Goal: Task Accomplishment & Management: Complete application form

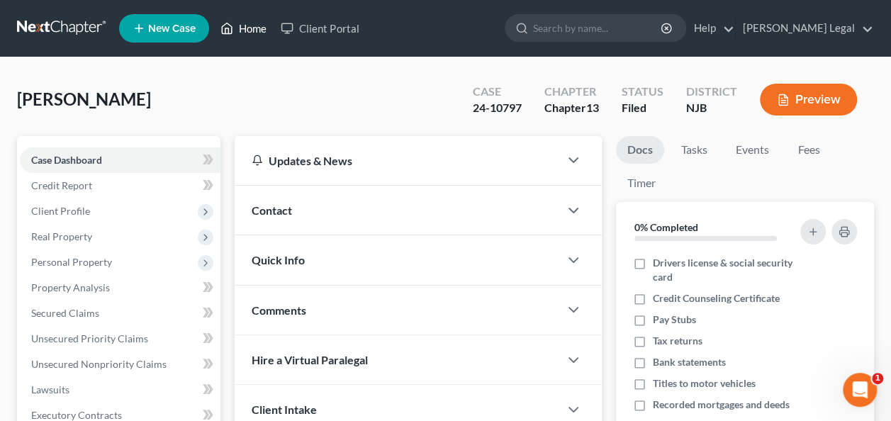
click at [245, 27] on link "Home" at bounding box center [243, 29] width 60 height 26
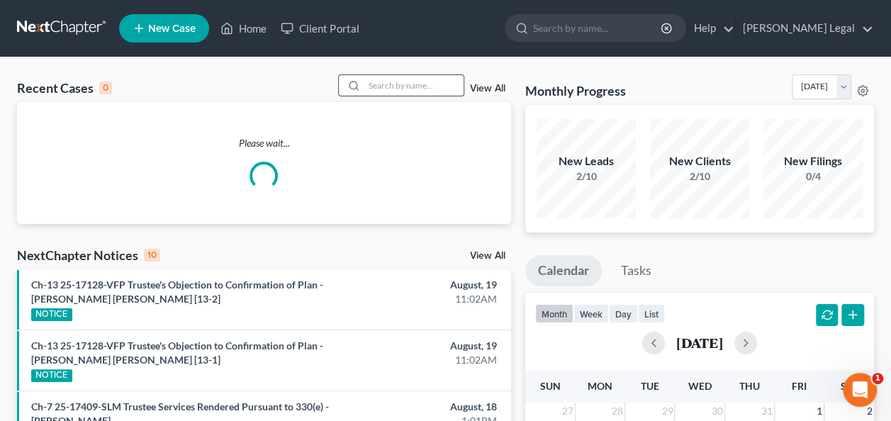
click at [389, 89] on input "search" at bounding box center [414, 85] width 99 height 21
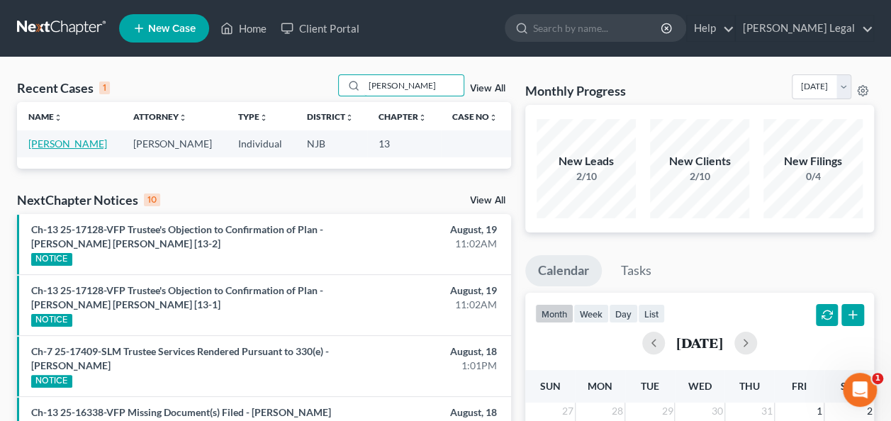
type input "[PERSON_NAME]"
click at [96, 145] on link "[PERSON_NAME]" at bounding box center [67, 144] width 79 height 12
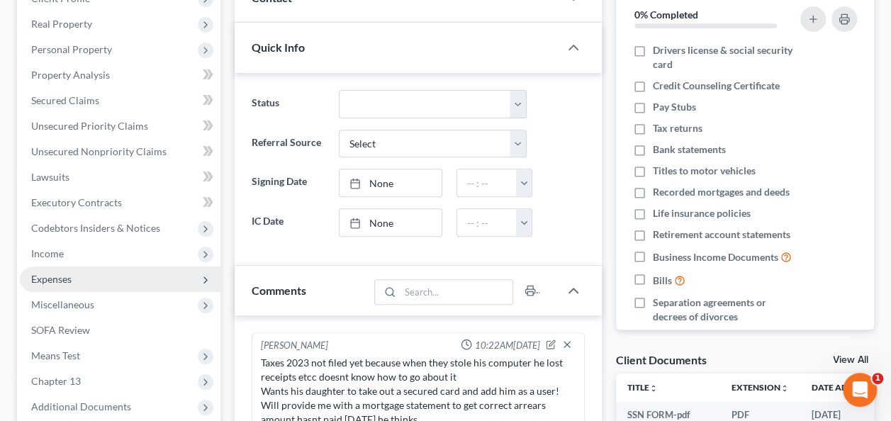
scroll to position [240, 0]
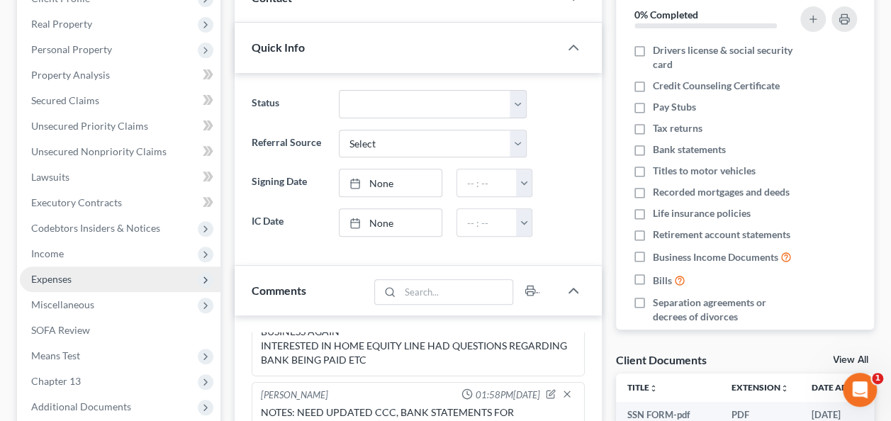
click at [65, 277] on span "Expenses" at bounding box center [51, 279] width 40 height 12
click at [69, 291] on span "Expenses" at bounding box center [120, 280] width 201 height 26
drag, startPoint x: 69, startPoint y: 295, endPoint x: 69, endPoint y: 285, distance: 9.9
click at [69, 294] on span "Miscellaneous" at bounding box center [120, 305] width 201 height 26
click at [69, 284] on span "Expenses" at bounding box center [51, 279] width 40 height 12
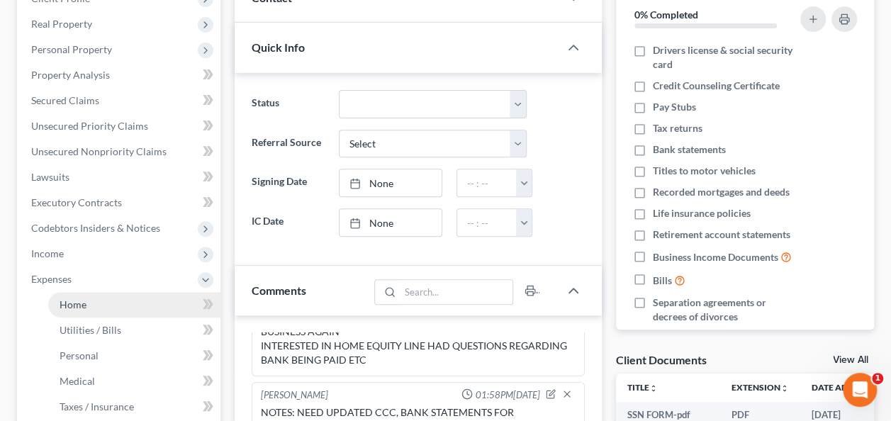
click at [75, 301] on span "Home" at bounding box center [73, 305] width 27 height 12
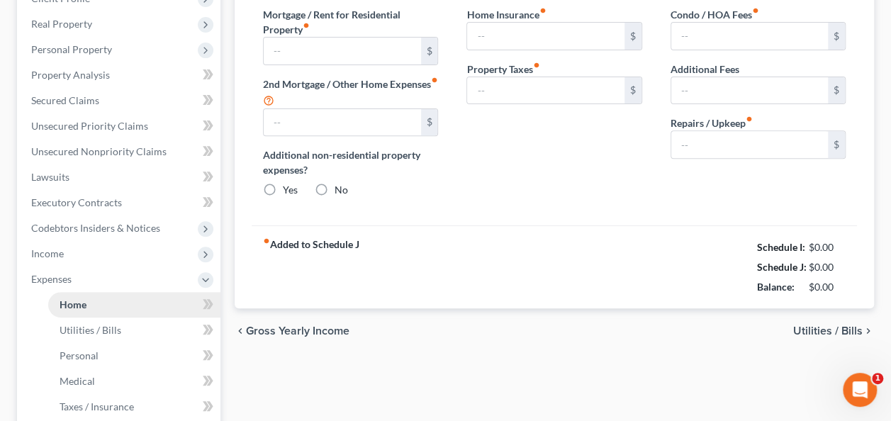
scroll to position [150, 0]
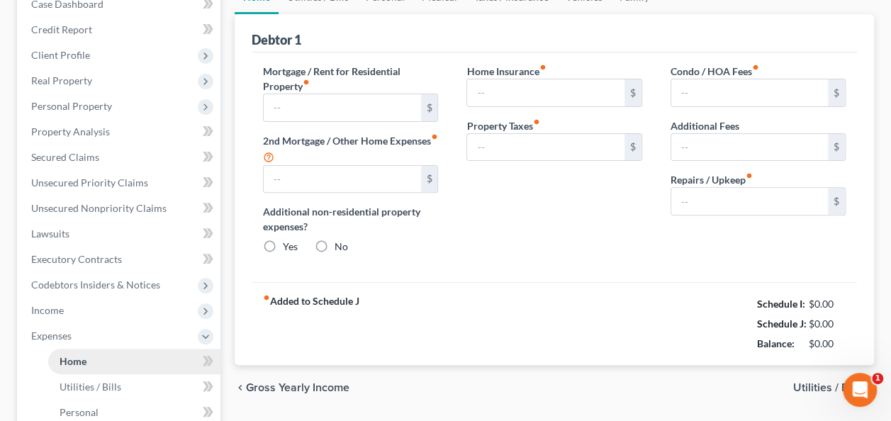
type input "1,695.00"
type input "0.00"
radio input "true"
type input "70.00"
type input "0.00"
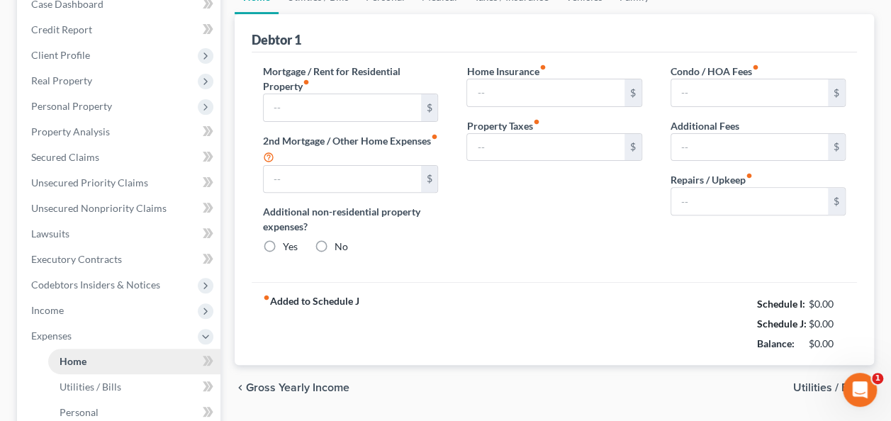
type input "0.00"
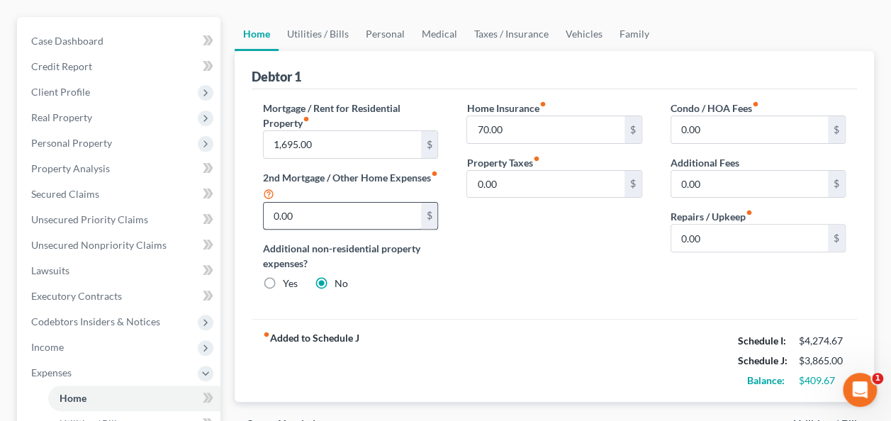
scroll to position [142, 0]
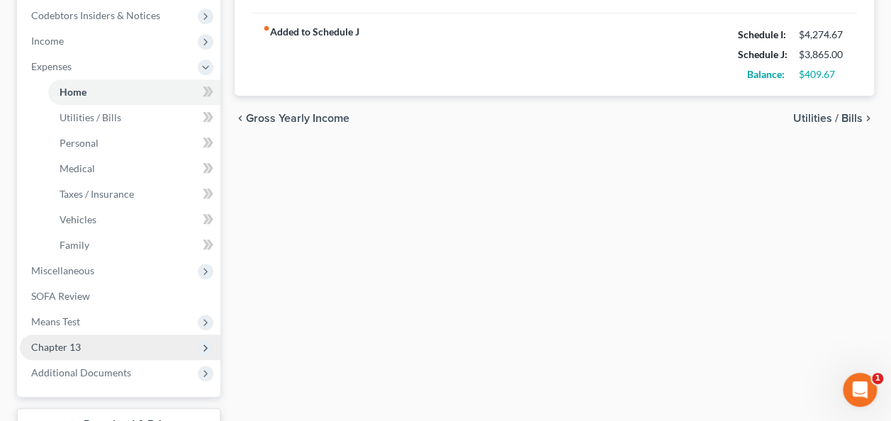
click at [124, 338] on span "Chapter 13" at bounding box center [120, 348] width 201 height 26
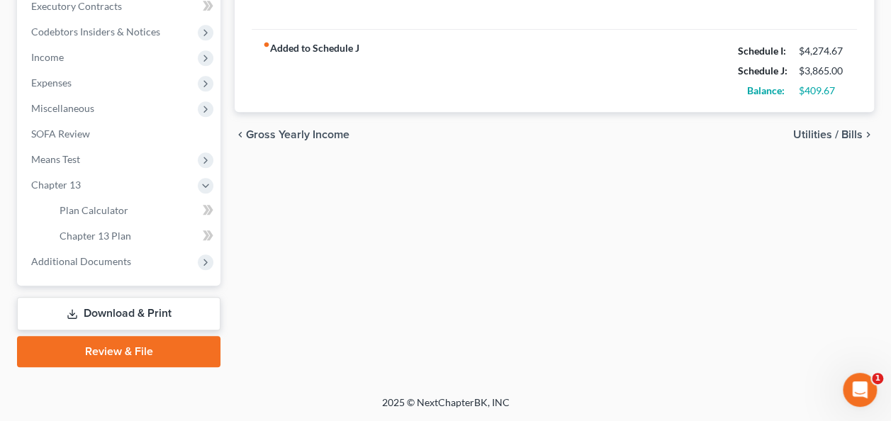
scroll to position [407, 0]
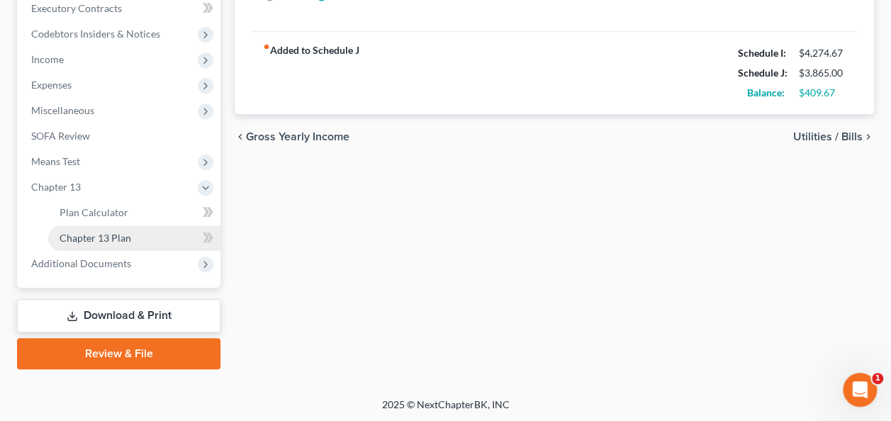
click at [132, 234] on link "Chapter 13 Plan" at bounding box center [134, 239] width 172 height 26
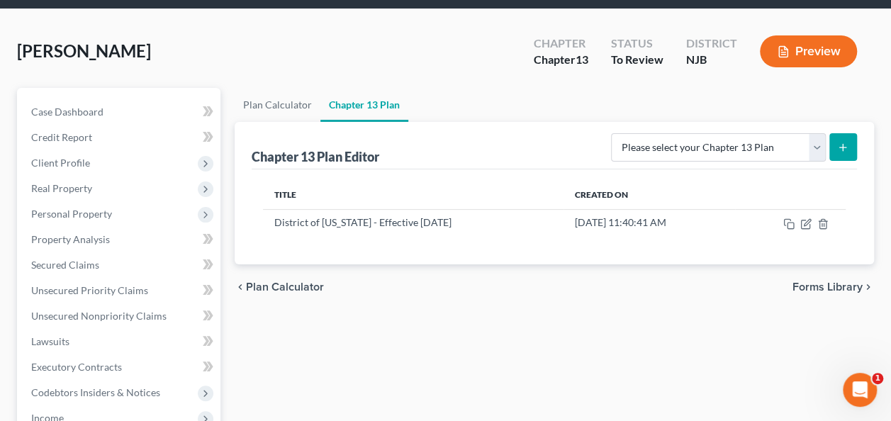
scroll to position [71, 0]
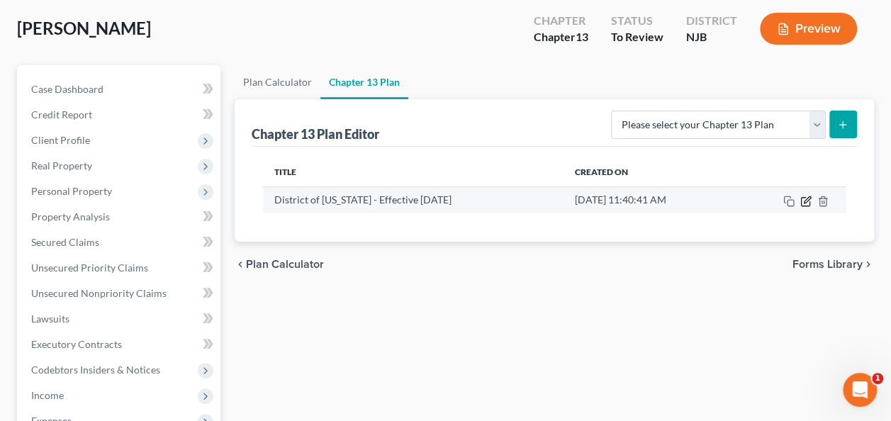
click at [804, 201] on icon "button" at bounding box center [807, 199] width 6 height 6
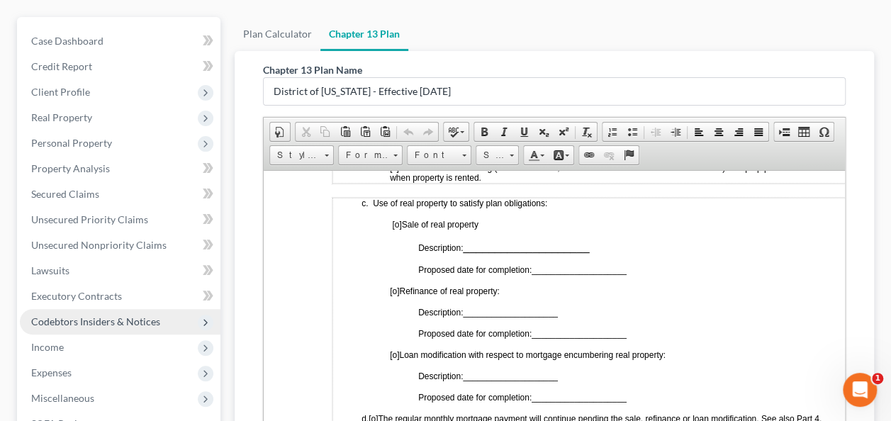
scroll to position [142, 0]
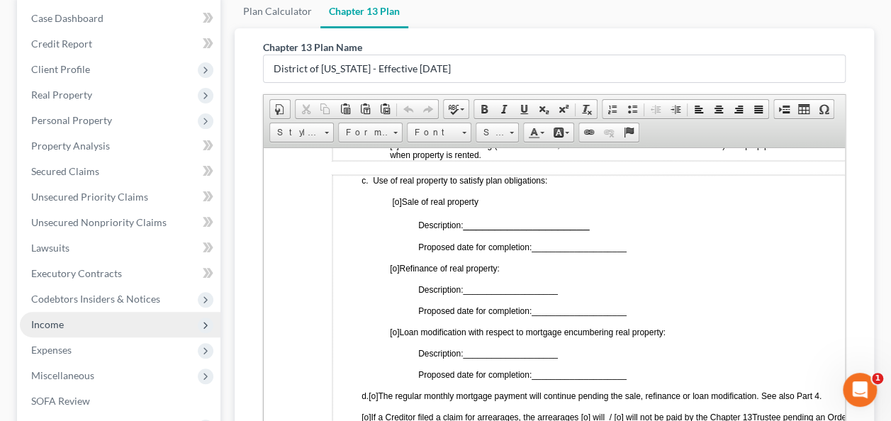
click at [89, 316] on span "Income" at bounding box center [120, 325] width 201 height 26
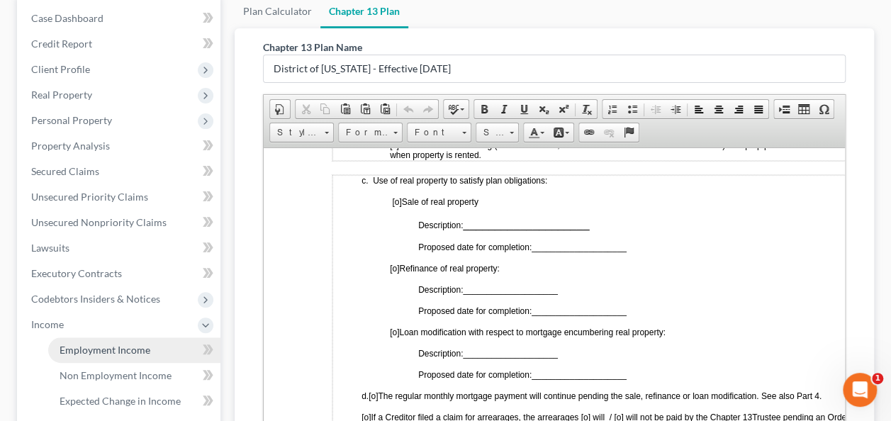
click at [90, 346] on span "Employment Income" at bounding box center [105, 350] width 91 height 12
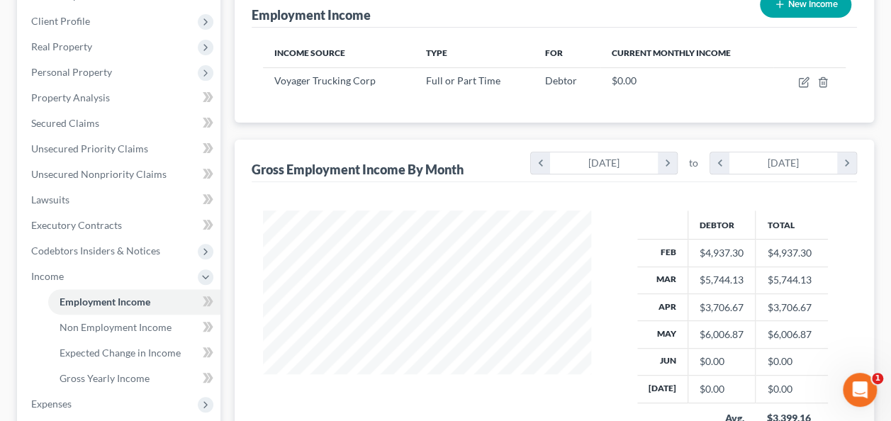
scroll to position [213, 0]
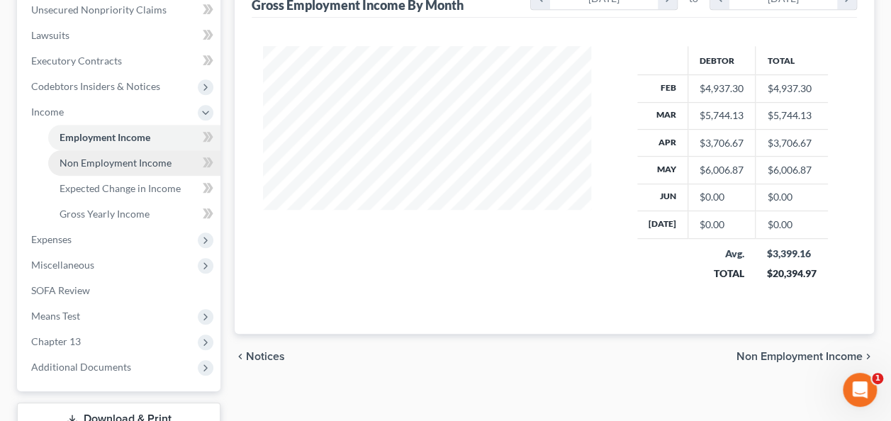
click at [138, 167] on span "Non Employment Income" at bounding box center [116, 163] width 112 height 12
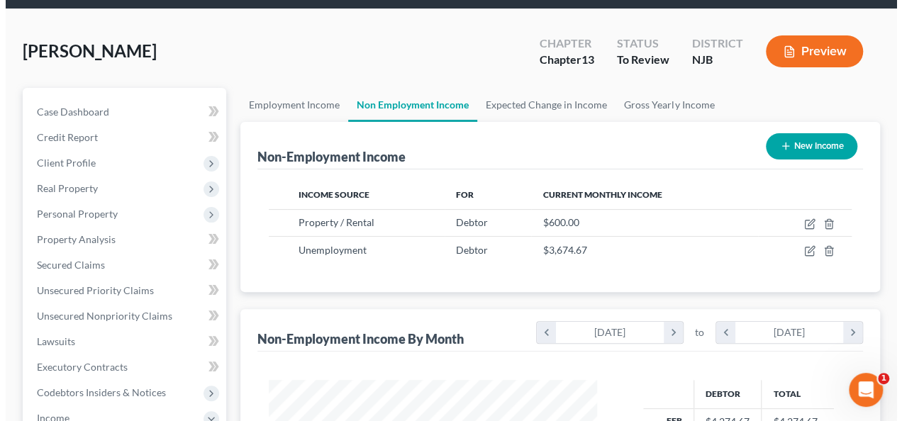
scroll to position [71, 0]
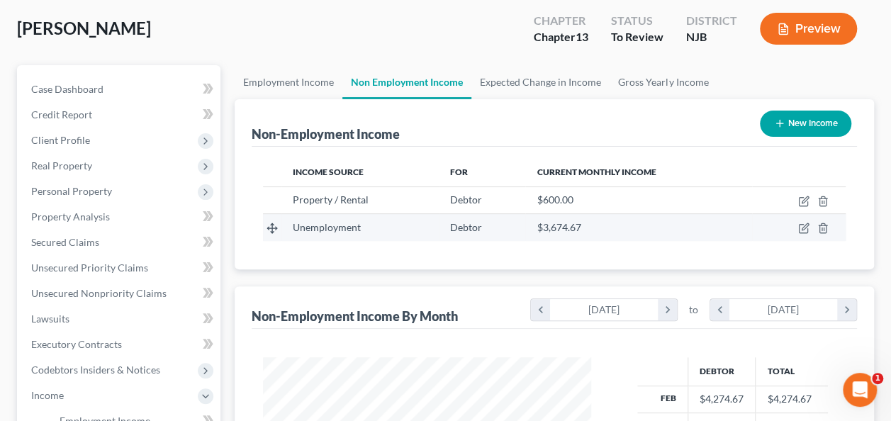
click at [590, 233] on div "$3,674.67" at bounding box center [639, 228] width 204 height 14
drag, startPoint x: 586, startPoint y: 228, endPoint x: 519, endPoint y: 235, distance: 67.7
click at [519, 235] on tr "Unemployment Debtor $3,674.67" at bounding box center [554, 227] width 583 height 27
drag, startPoint x: 519, startPoint y: 235, endPoint x: 579, endPoint y: 230, distance: 60.5
click at [579, 230] on span "$3,674.67" at bounding box center [559, 227] width 44 height 12
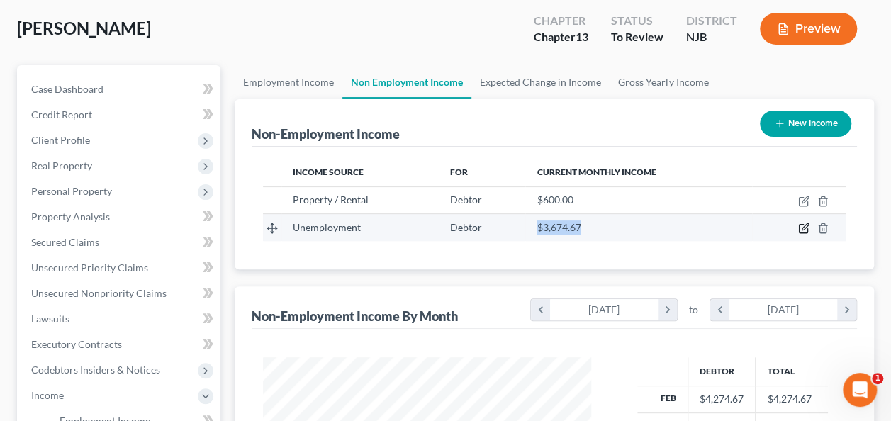
click at [803, 227] on icon "button" at bounding box center [804, 228] width 11 height 11
select select "0"
select select "3"
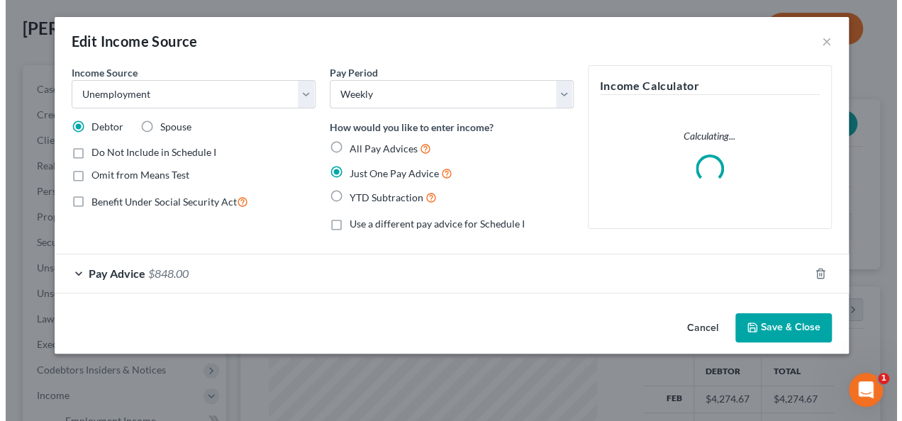
scroll to position [252, 361]
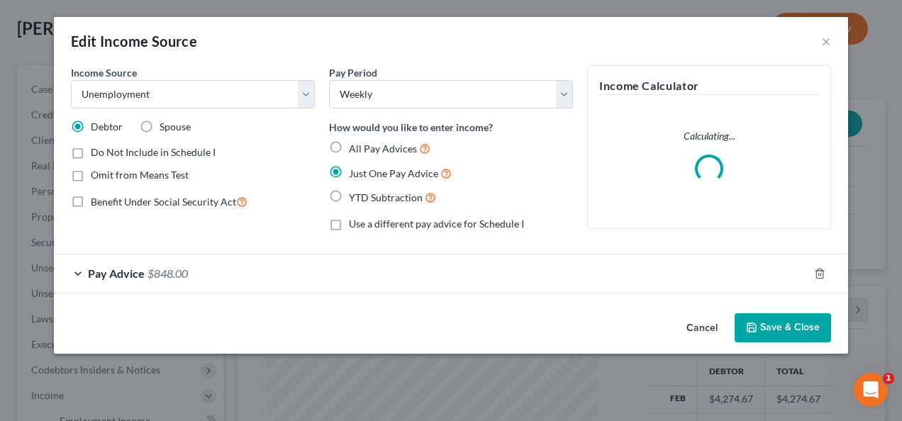
click at [263, 282] on div "Pay Advice $848.00" at bounding box center [431, 274] width 755 height 38
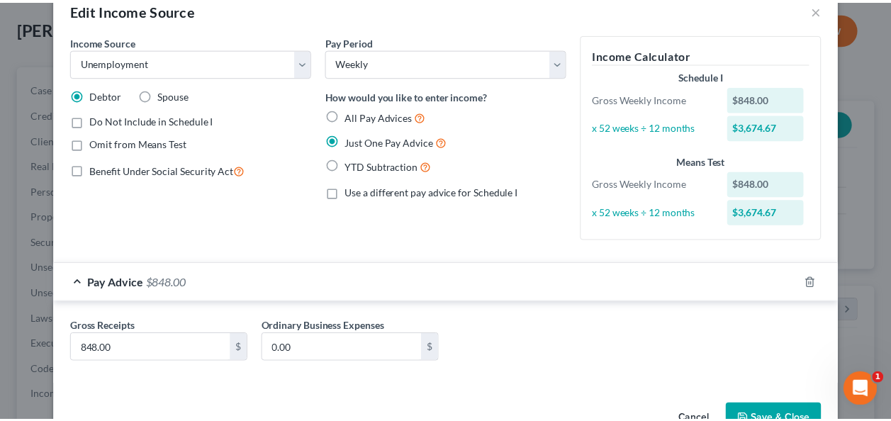
scroll to position [0, 0]
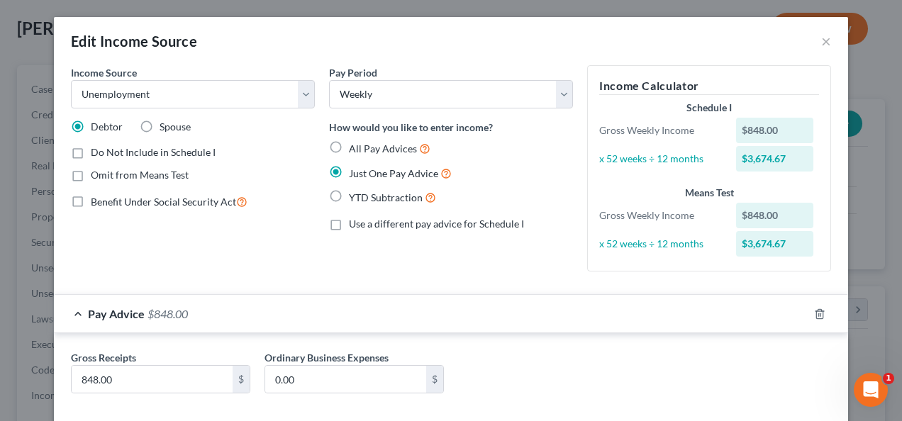
click at [814, 42] on div "Edit Income Source ×" at bounding box center [451, 41] width 794 height 48
click at [821, 42] on button "×" at bounding box center [826, 41] width 10 height 17
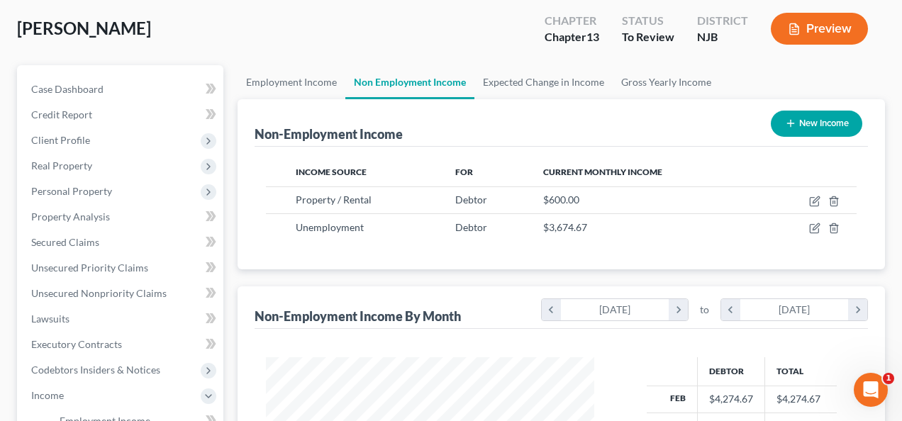
scroll to position [708908, 708803]
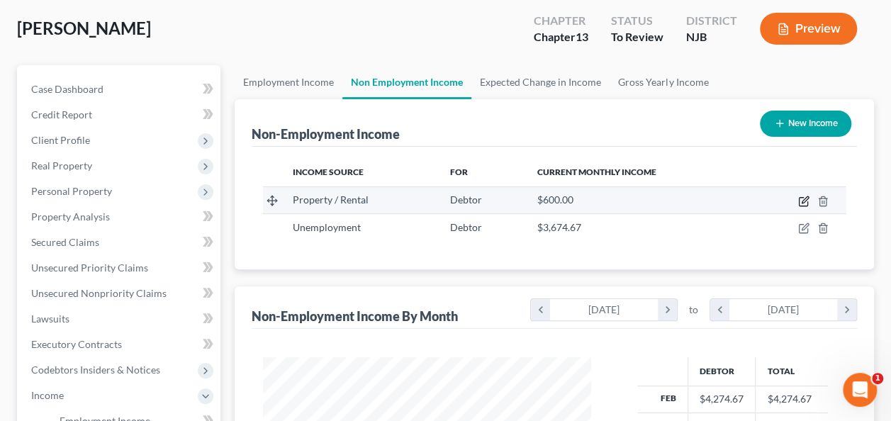
click at [800, 202] on icon "button" at bounding box center [804, 201] width 11 height 11
select select "9"
select select "0"
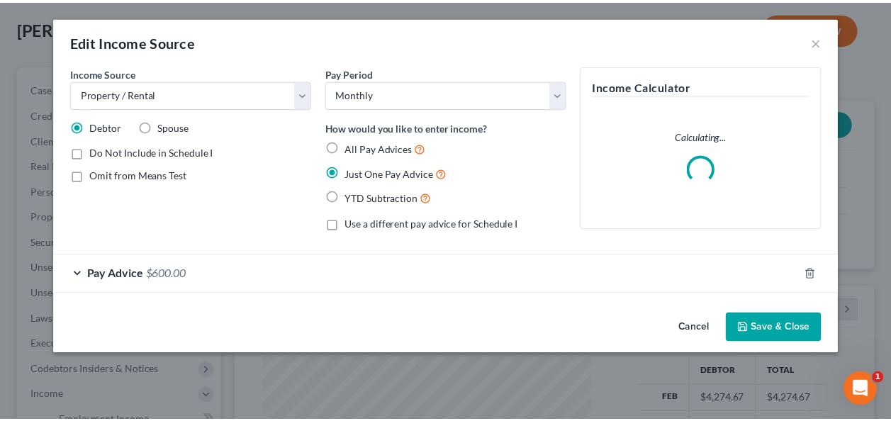
scroll to position [252, 361]
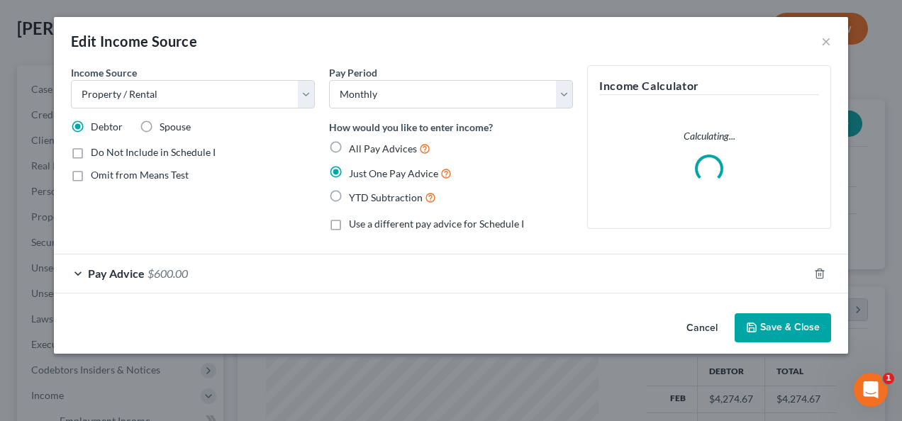
click at [321, 268] on div "Pay Advice $600.00" at bounding box center [431, 274] width 755 height 38
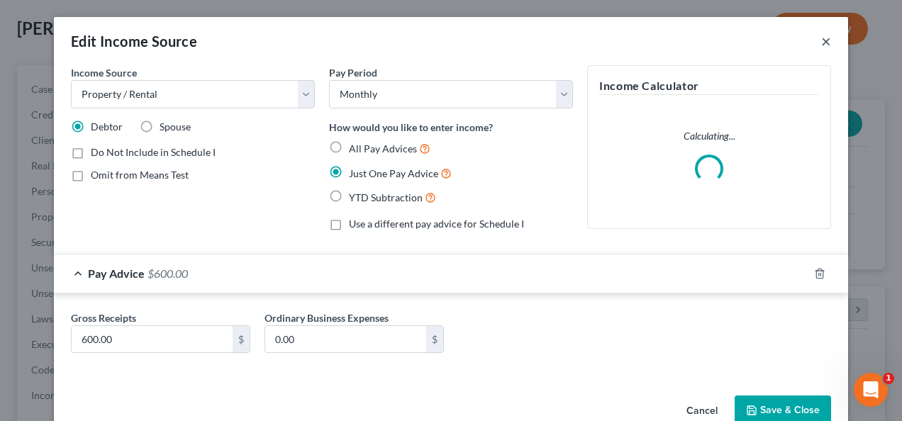
click at [822, 44] on button "×" at bounding box center [826, 41] width 10 height 17
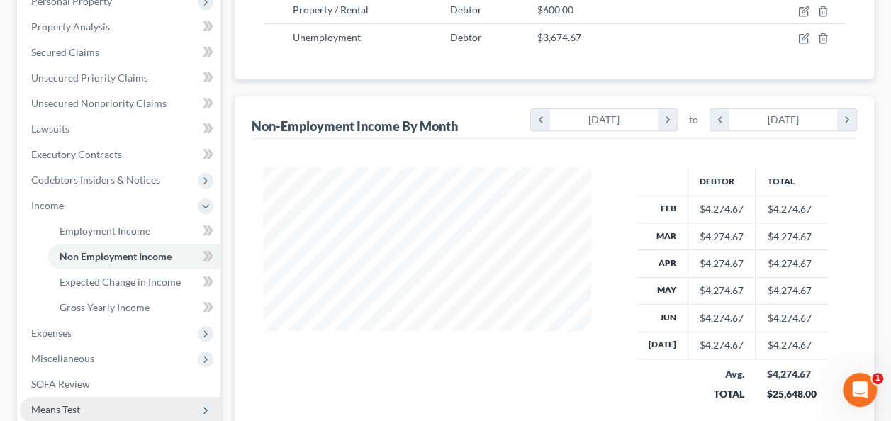
scroll to position [284, 0]
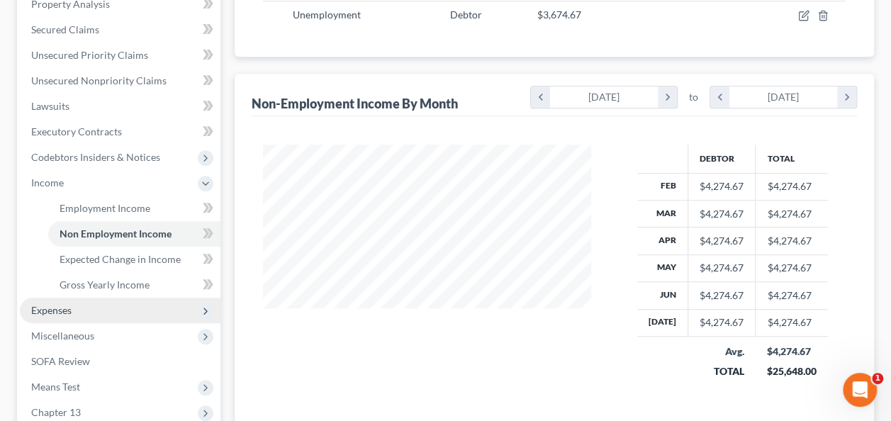
click at [51, 318] on span "Expenses" at bounding box center [120, 311] width 201 height 26
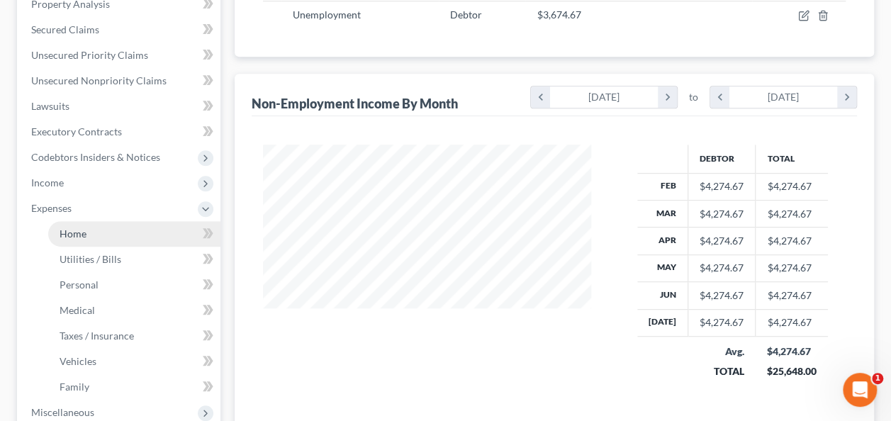
click at [86, 234] on link "Home" at bounding box center [134, 234] width 172 height 26
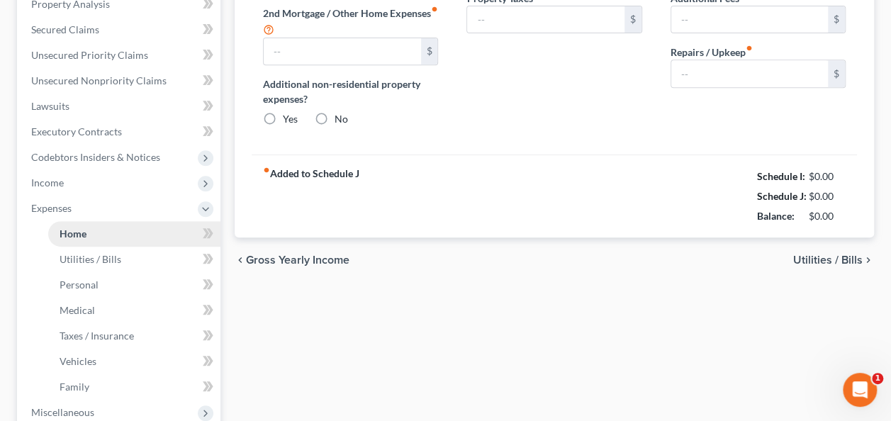
type input "1,695.00"
type input "0.00"
radio input "true"
type input "70.00"
type input "0.00"
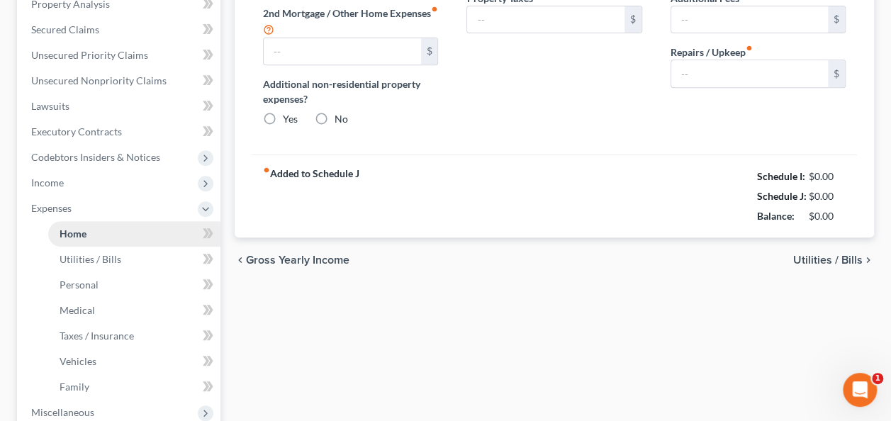
type input "0.00"
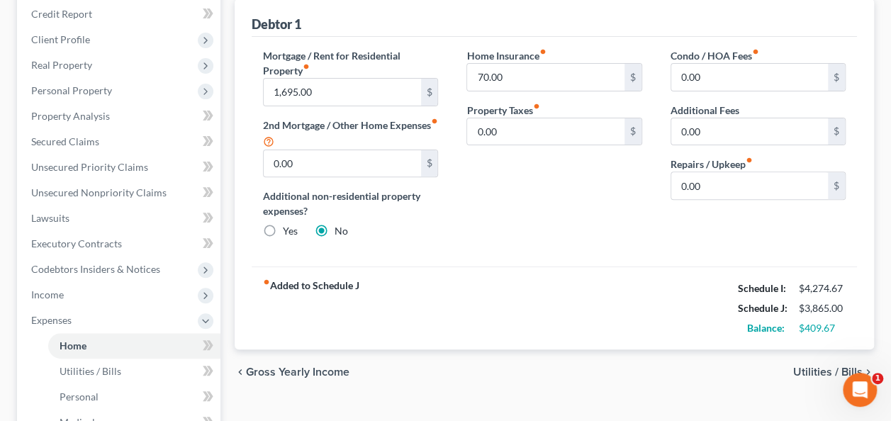
scroll to position [213, 0]
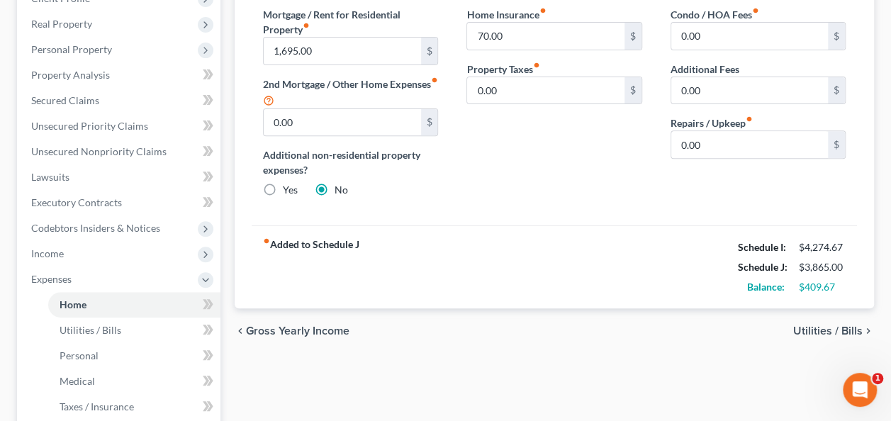
click at [812, 332] on span "Utilities / Bills" at bounding box center [828, 331] width 69 height 11
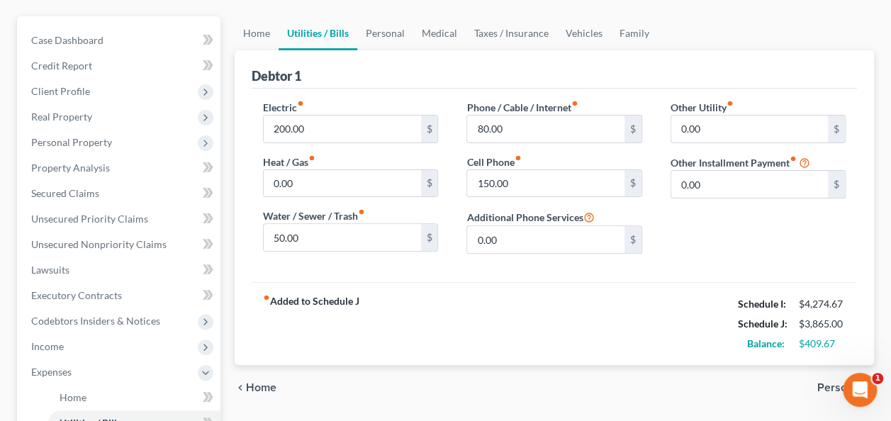
scroll to position [142, 0]
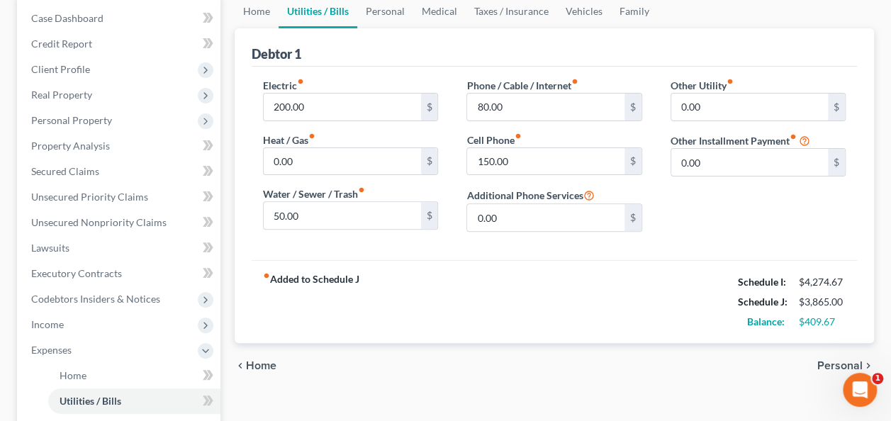
click at [848, 365] on span "Personal" at bounding box center [840, 365] width 45 height 11
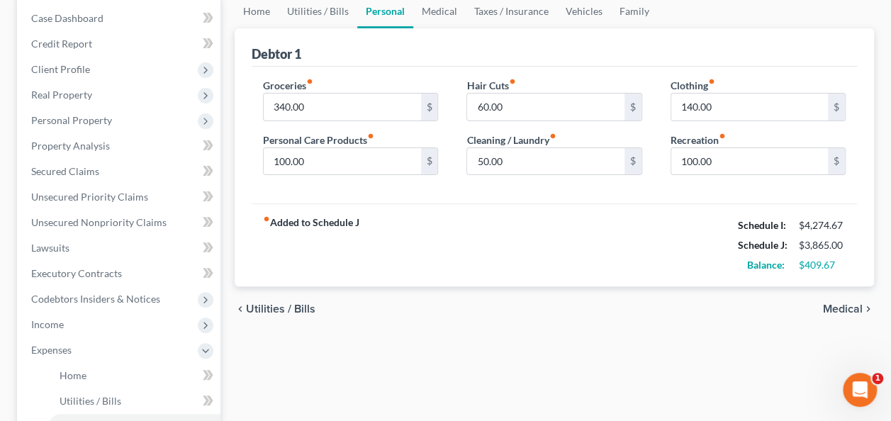
click at [851, 312] on span "Medical" at bounding box center [843, 309] width 40 height 11
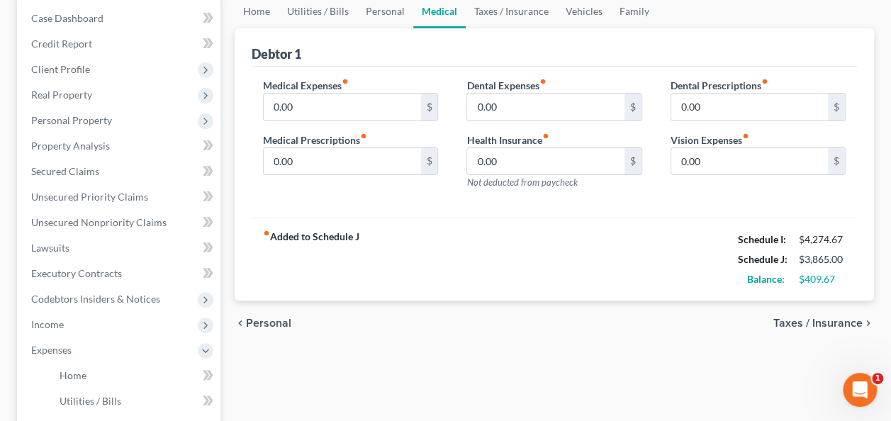
click at [804, 314] on div "chevron_left Personal Taxes / Insurance chevron_right" at bounding box center [555, 323] width 640 height 45
click at [806, 319] on span "Taxes / Insurance" at bounding box center [818, 323] width 89 height 11
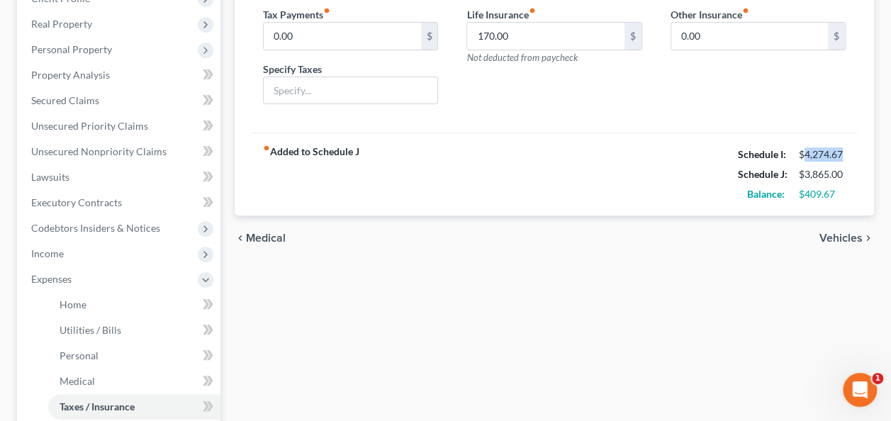
drag, startPoint x: 801, startPoint y: 152, endPoint x: 857, endPoint y: 150, distance: 55.3
click at [857, 150] on div "fiber_manual_record Added to Schedule J Schedule I: $4,274.67 Schedule J: $3,86…" at bounding box center [555, 174] width 606 height 83
drag, startPoint x: 854, startPoint y: 157, endPoint x: 852, endPoint y: 167, distance: 10.0
click at [852, 167] on div "$3,865.00" at bounding box center [822, 174] width 61 height 14
drag, startPoint x: 844, startPoint y: 176, endPoint x: 787, endPoint y: 177, distance: 56.8
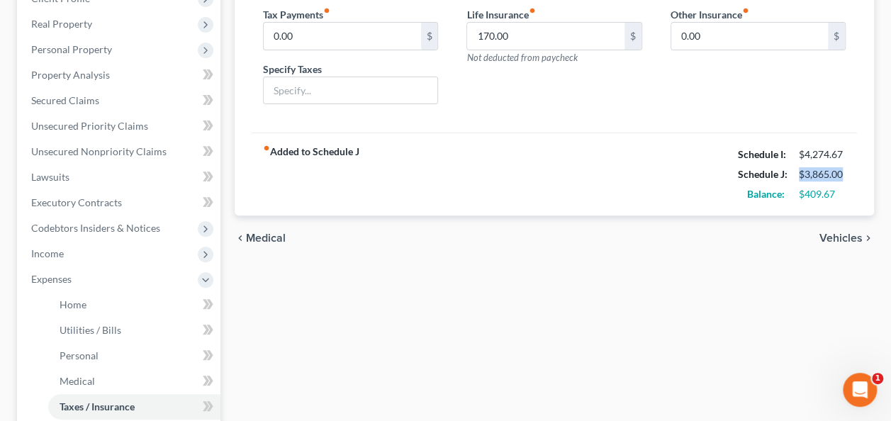
click at [787, 177] on div "Schedule J: $3,865.00" at bounding box center [792, 175] width 122 height 20
drag, startPoint x: 787, startPoint y: 177, endPoint x: 775, endPoint y: 177, distance: 12.1
click at [775, 177] on strong "Schedule J:" at bounding box center [763, 174] width 50 height 12
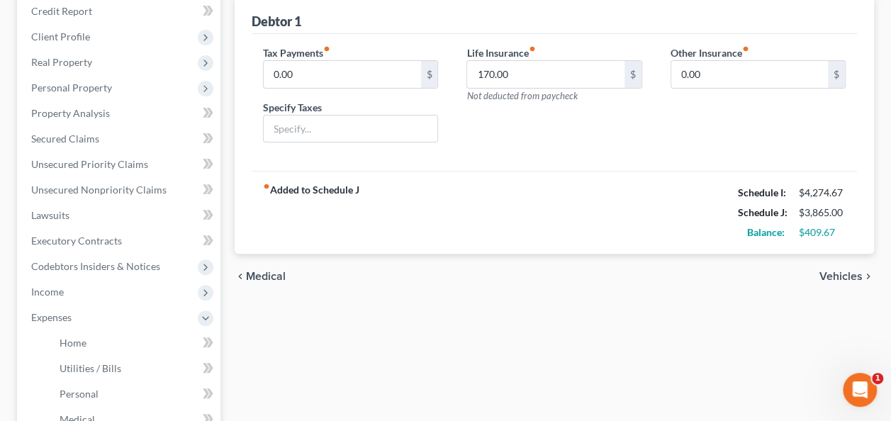
scroll to position [142, 0]
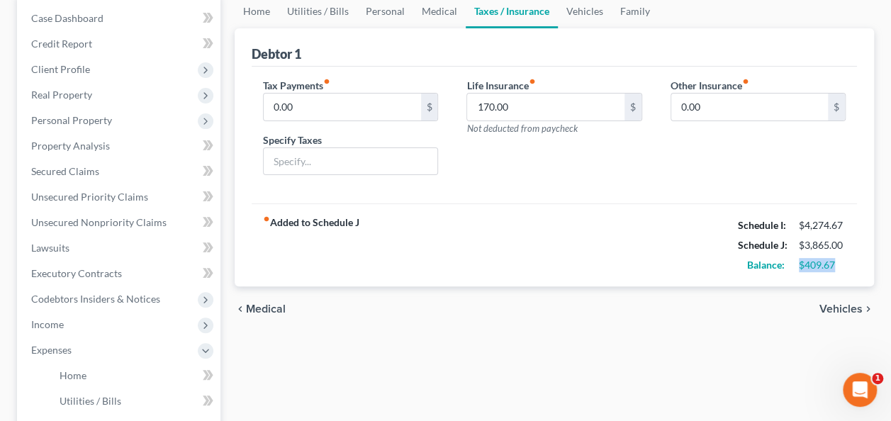
drag, startPoint x: 796, startPoint y: 267, endPoint x: 843, endPoint y: 266, distance: 46.8
click at [843, 266] on div "$409.67" at bounding box center [822, 265] width 61 height 14
click at [758, 309] on div "chevron_left Medical Vehicles chevron_right" at bounding box center [555, 309] width 640 height 45
click at [830, 300] on div "chevron_left Medical Vehicles chevron_right" at bounding box center [555, 309] width 640 height 45
click at [832, 308] on span "Vehicles" at bounding box center [841, 309] width 43 height 11
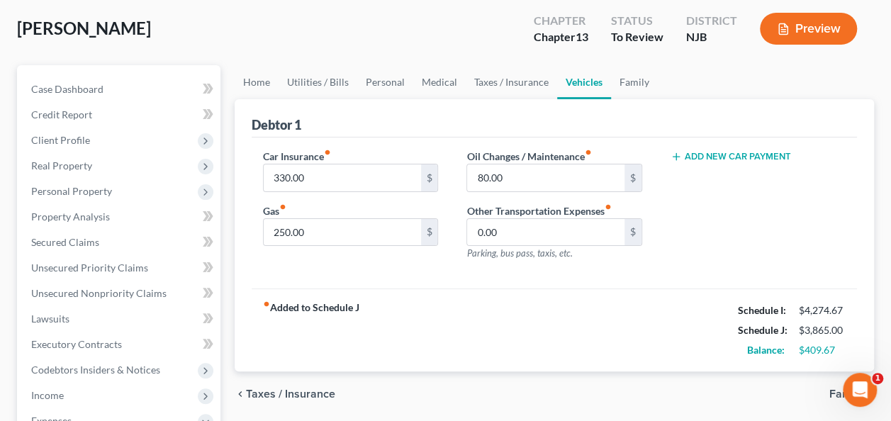
scroll to position [142, 0]
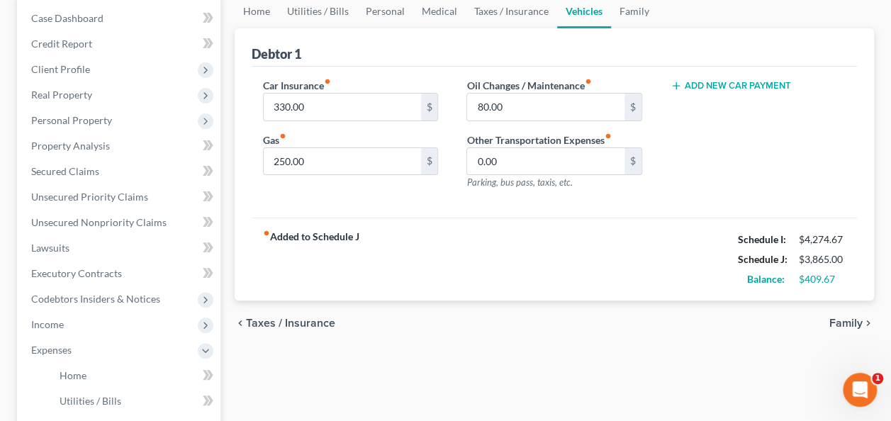
click at [857, 323] on span "Family" at bounding box center [846, 323] width 33 height 11
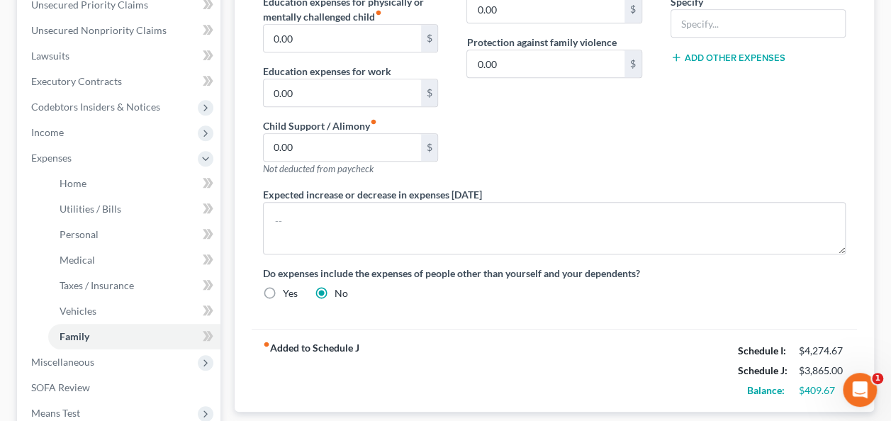
scroll to position [355, 0]
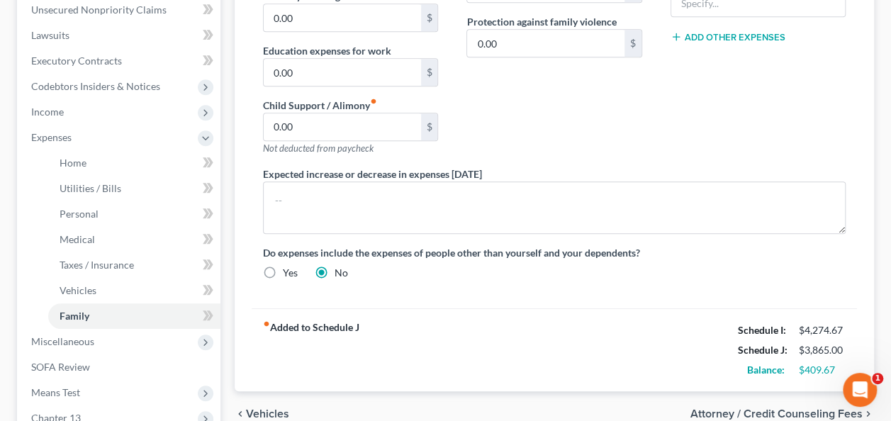
click at [655, 313] on div "fiber_manual_record Added to Schedule J Schedule I: $4,274.67 Schedule J: $3,86…" at bounding box center [555, 349] width 606 height 83
click at [102, 162] on link "Home" at bounding box center [134, 163] width 172 height 26
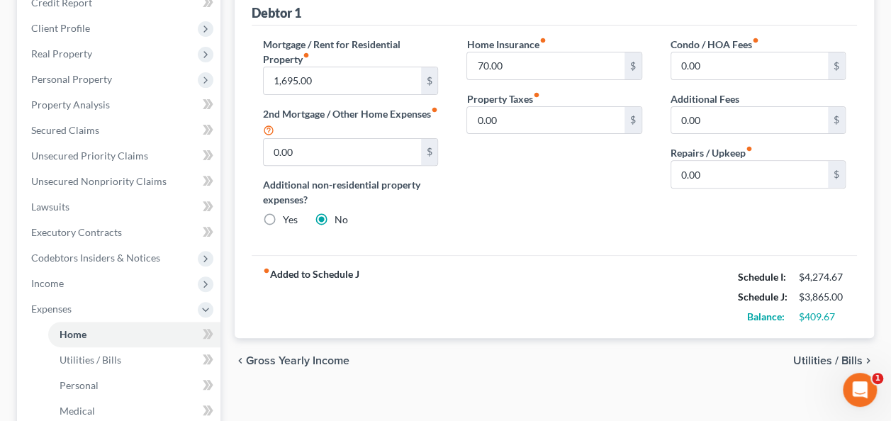
scroll to position [213, 0]
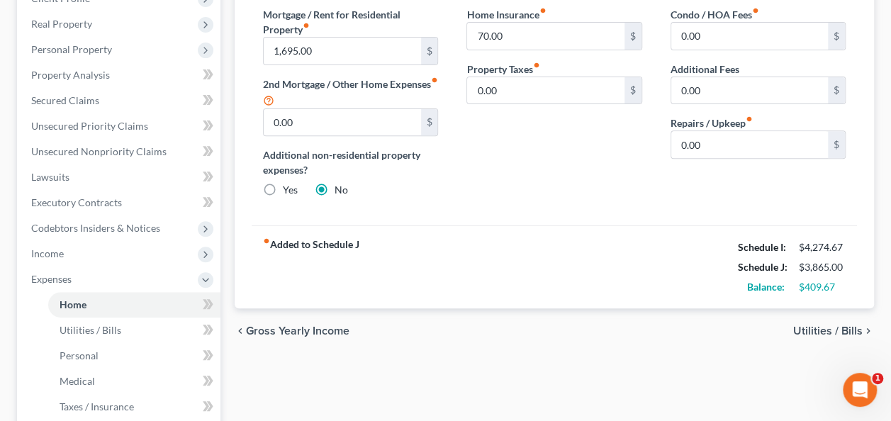
click at [820, 326] on span "Utilities / Bills" at bounding box center [828, 331] width 69 height 11
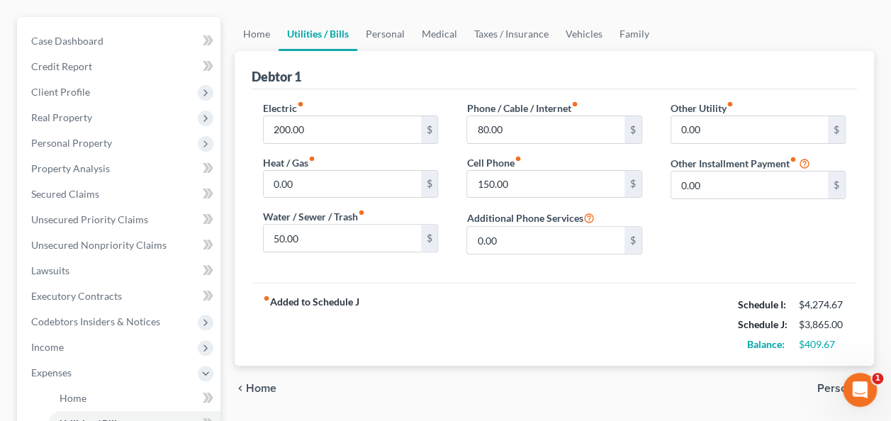
scroll to position [142, 0]
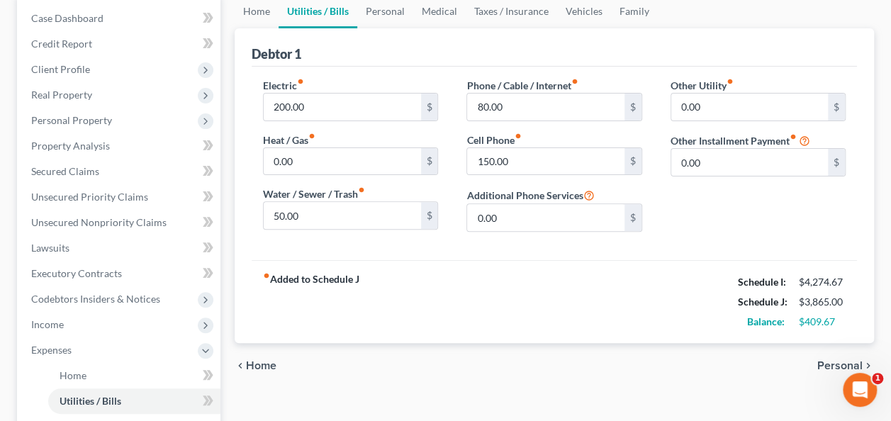
click at [828, 363] on span "Personal" at bounding box center [840, 365] width 45 height 11
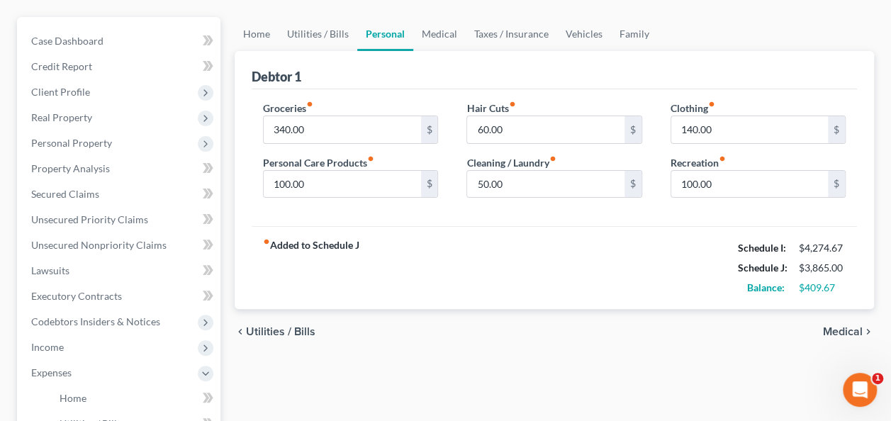
scroll to position [142, 0]
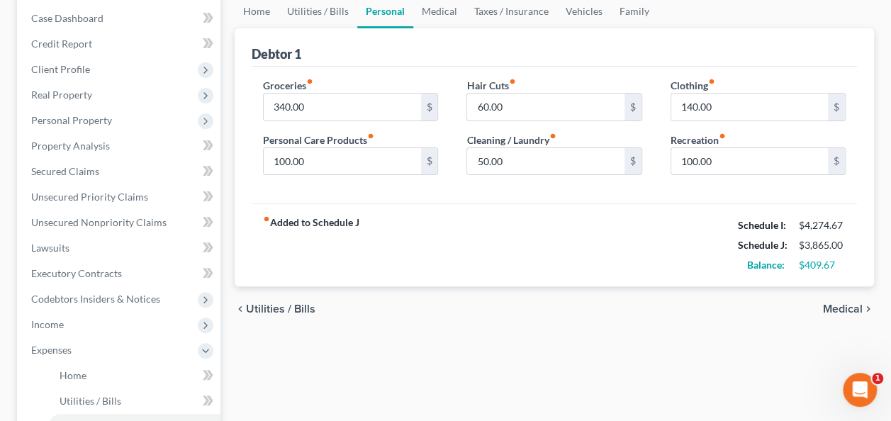
click at [837, 306] on span "Medical" at bounding box center [843, 309] width 40 height 11
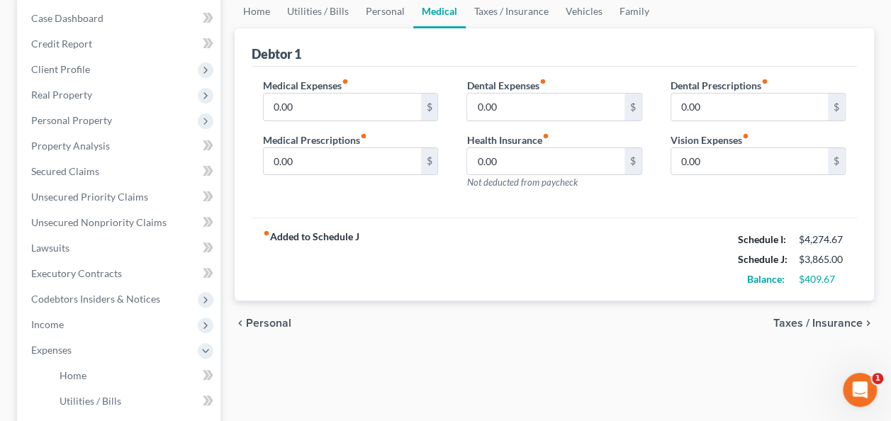
drag, startPoint x: 796, startPoint y: 323, endPoint x: 768, endPoint y: 319, distance: 28.0
click at [796, 323] on span "Taxes / Insurance" at bounding box center [818, 323] width 89 height 11
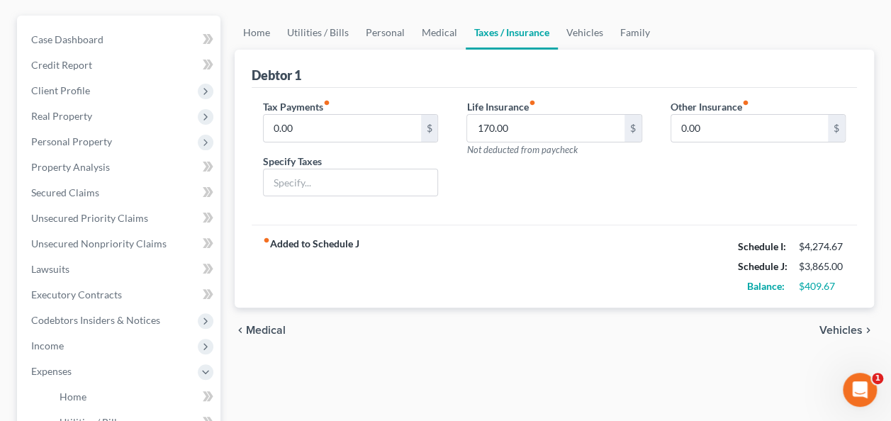
scroll to position [142, 0]
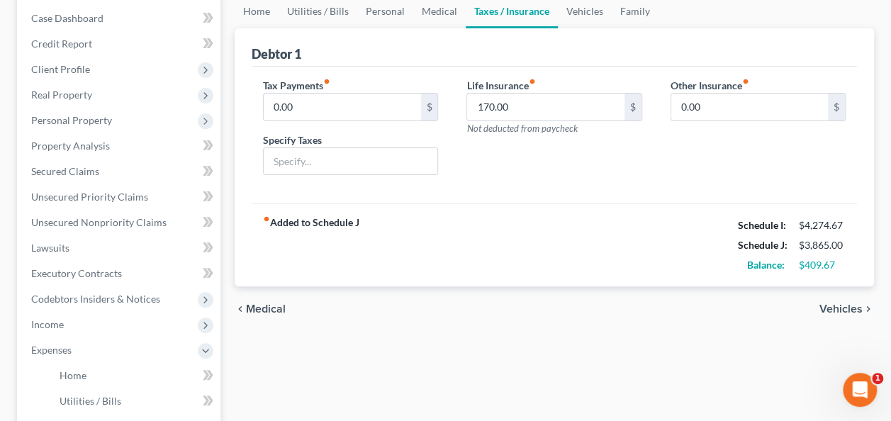
click at [825, 304] on span "Vehicles" at bounding box center [841, 309] width 43 height 11
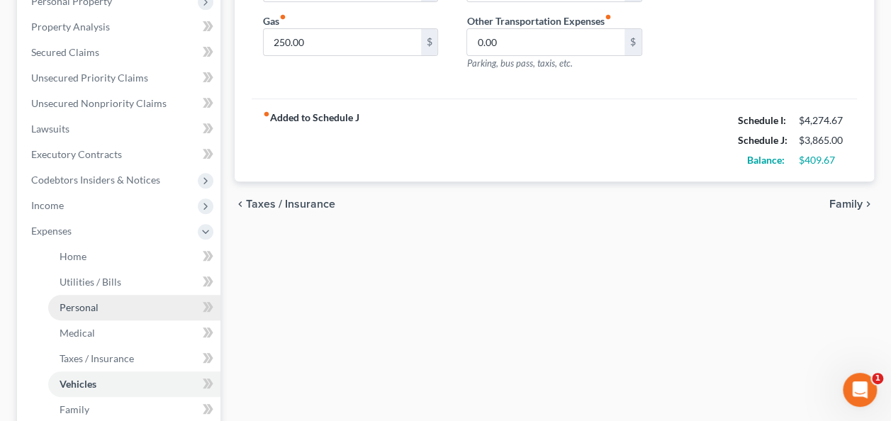
scroll to position [284, 0]
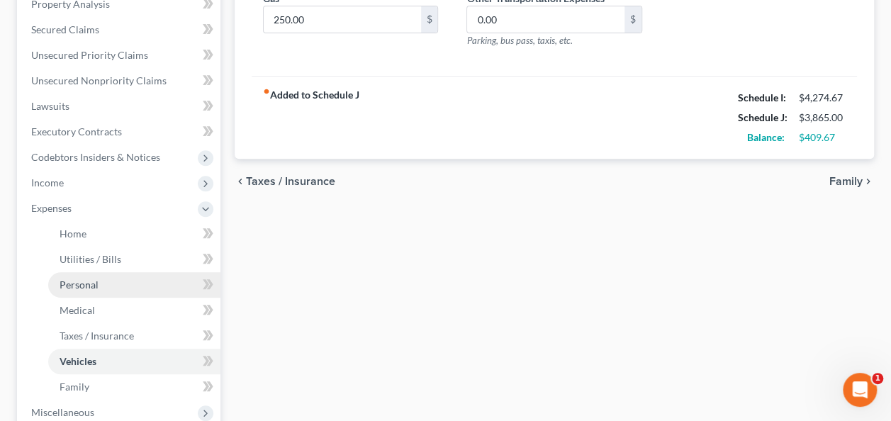
click at [96, 282] on span "Personal" at bounding box center [79, 285] width 39 height 12
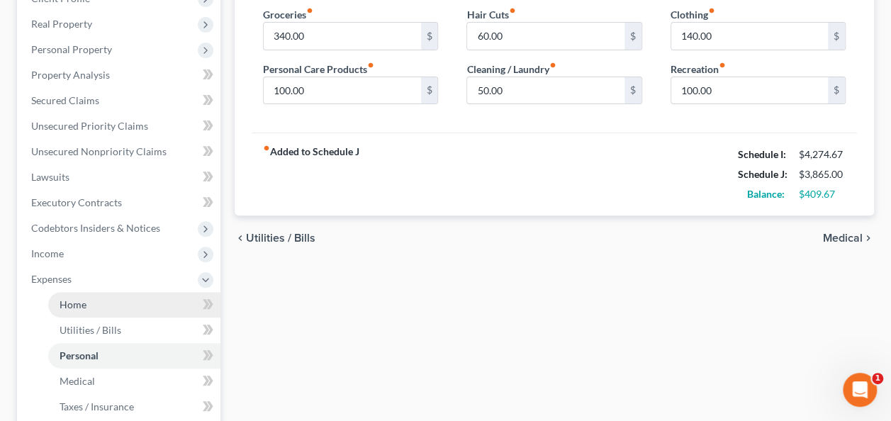
click at [121, 308] on link "Home" at bounding box center [134, 305] width 172 height 26
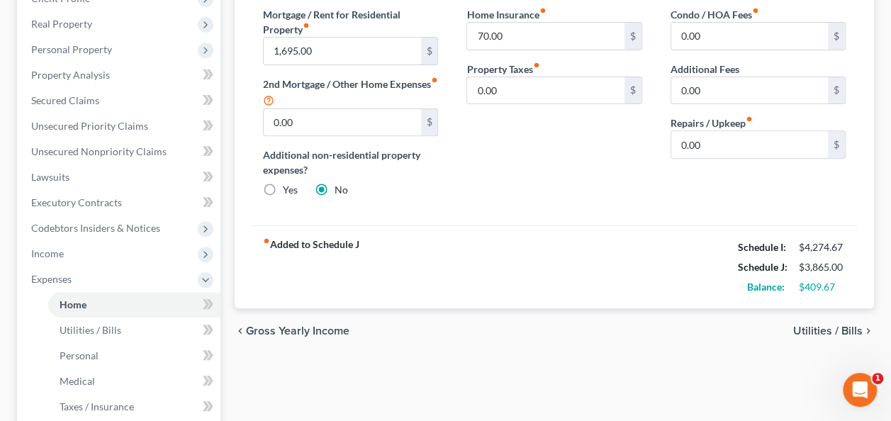
click at [813, 333] on span "Utilities / Bills" at bounding box center [828, 331] width 69 height 11
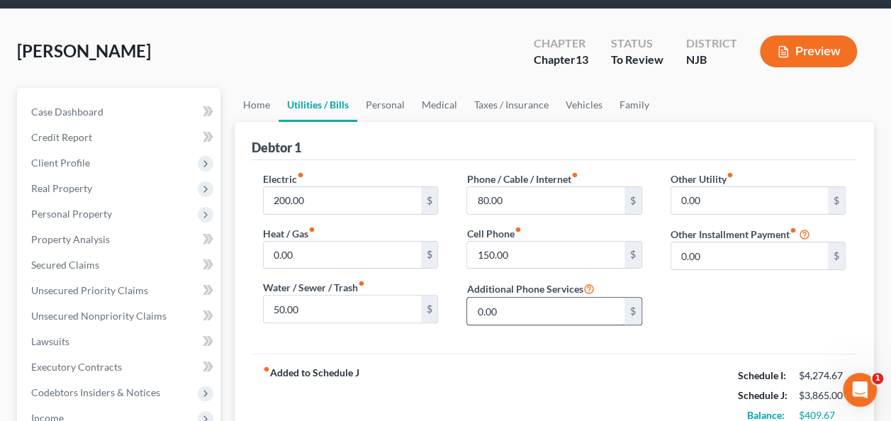
scroll to position [71, 0]
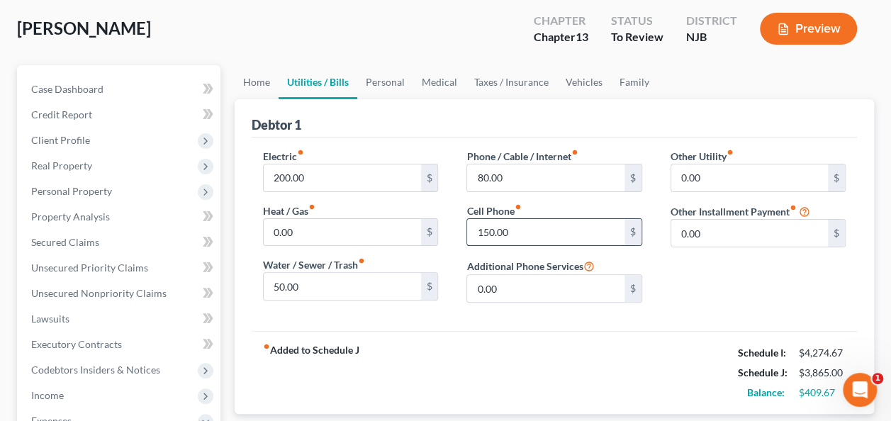
click at [532, 235] on input "150.00" at bounding box center [545, 232] width 157 height 27
type input "70.00"
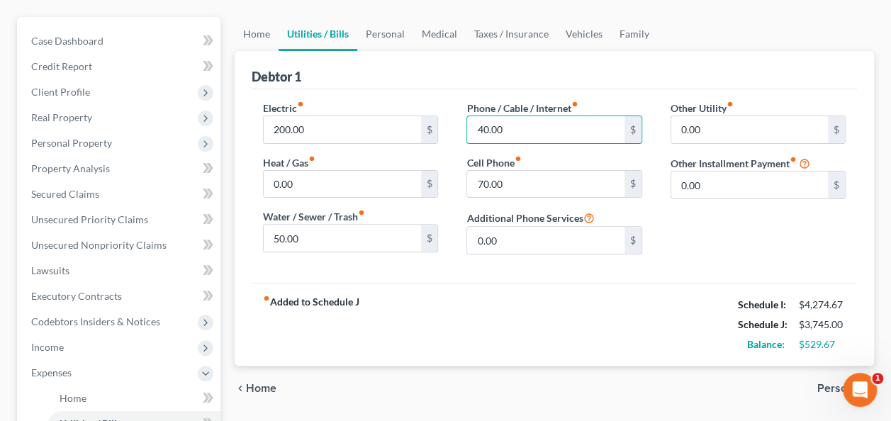
scroll to position [142, 0]
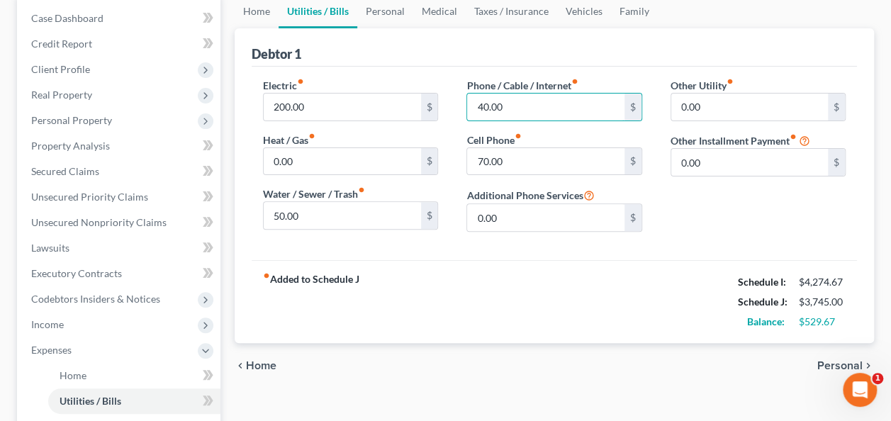
type input "40.00"
click at [831, 365] on span "Personal" at bounding box center [840, 365] width 45 height 11
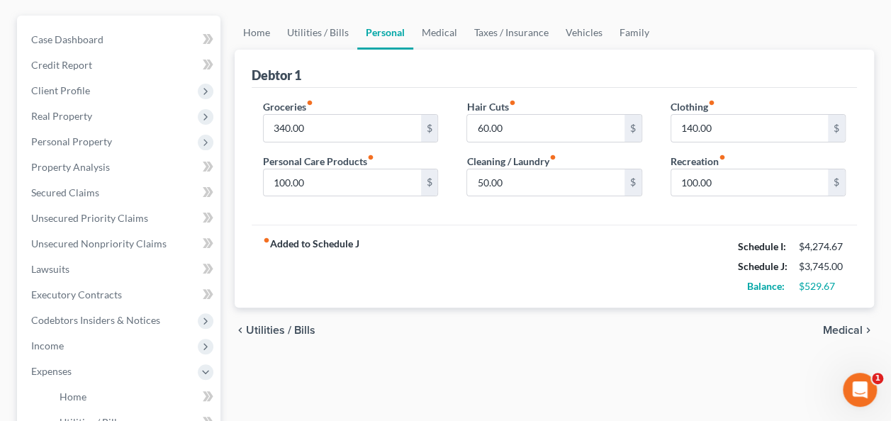
scroll to position [142, 0]
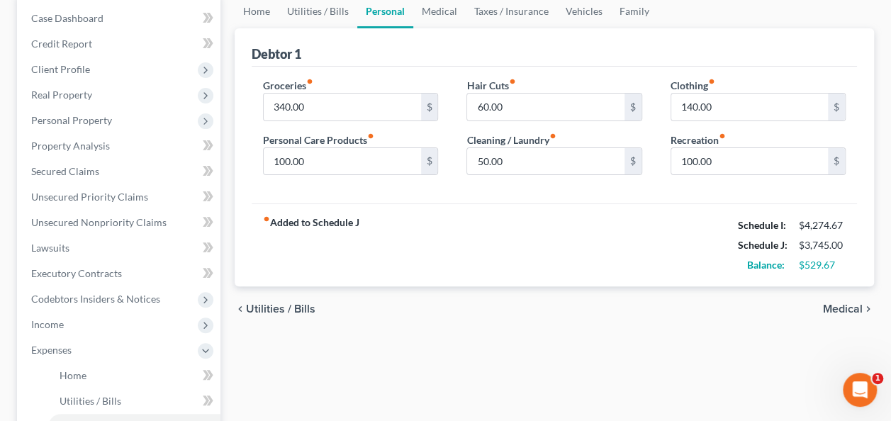
click at [830, 304] on span "Medical" at bounding box center [843, 309] width 40 height 11
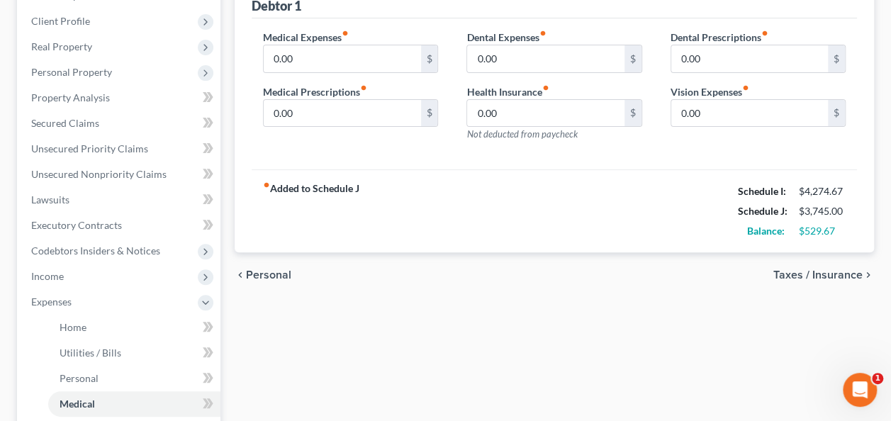
scroll to position [213, 0]
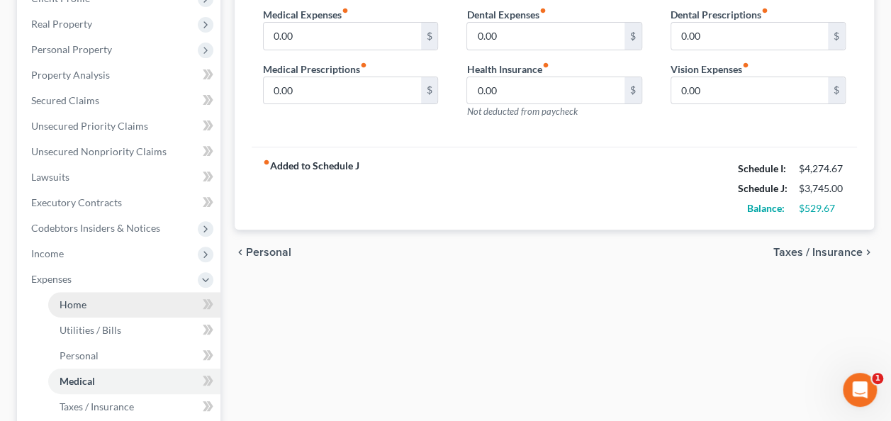
click at [112, 294] on link "Home" at bounding box center [134, 305] width 172 height 26
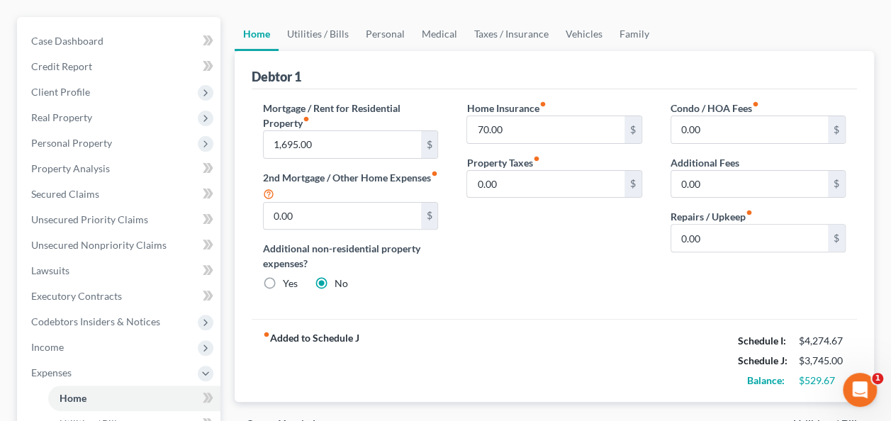
scroll to position [142, 0]
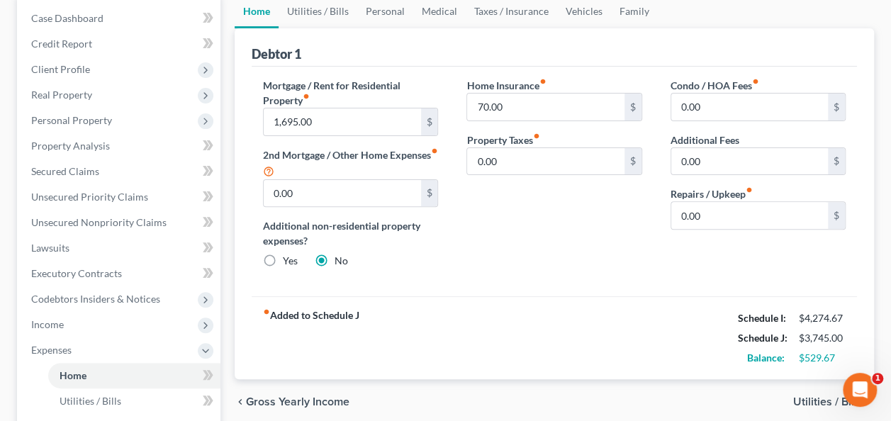
click at [525, 289] on div "Mortgage / Rent for Residential Property fiber_manual_record 1,695.00 $ 2nd Mor…" at bounding box center [555, 182] width 606 height 230
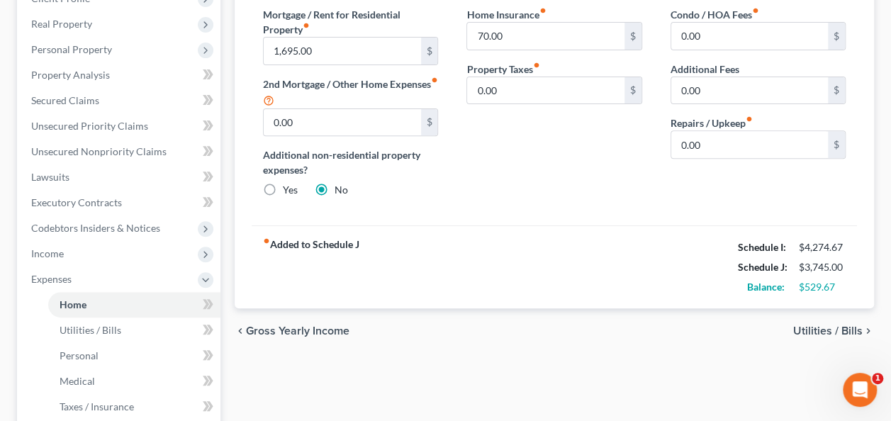
click at [823, 333] on span "Utilities / Bills" at bounding box center [828, 331] width 69 height 11
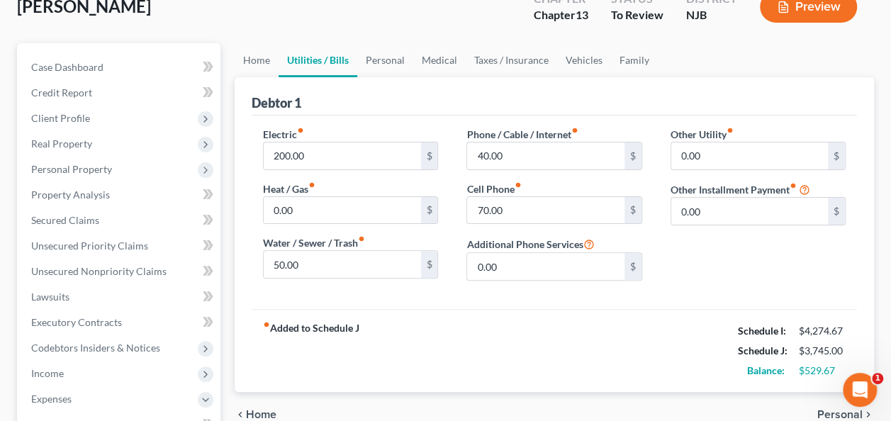
scroll to position [71, 0]
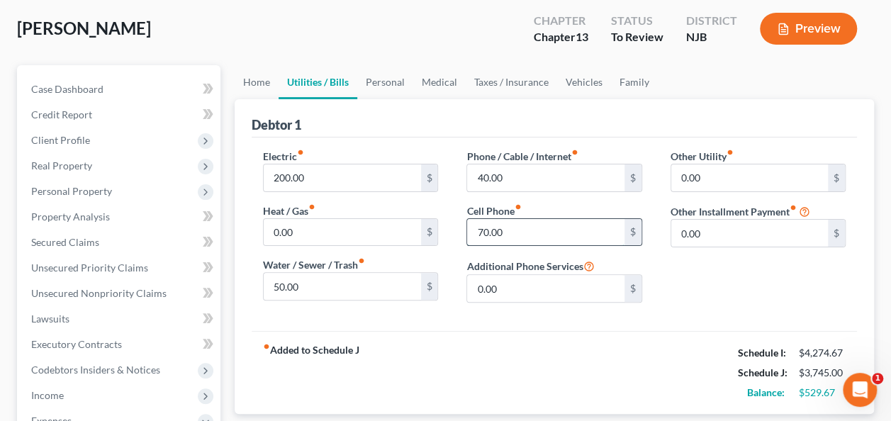
click at [508, 233] on input "70.00" at bounding box center [545, 232] width 157 height 27
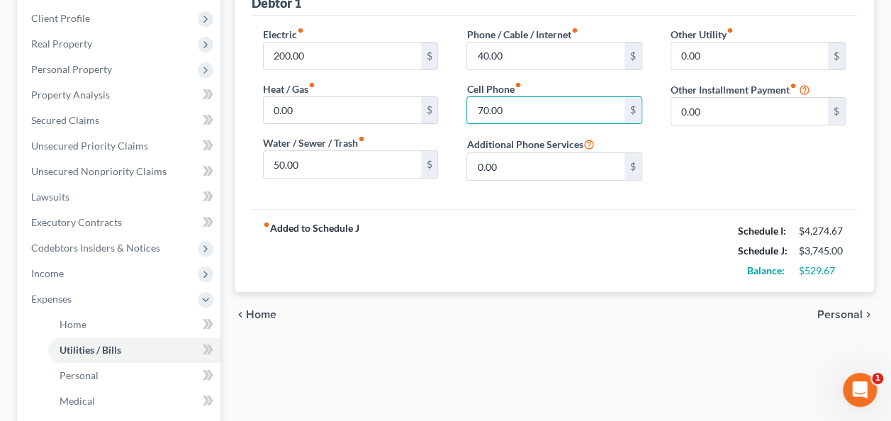
scroll to position [213, 0]
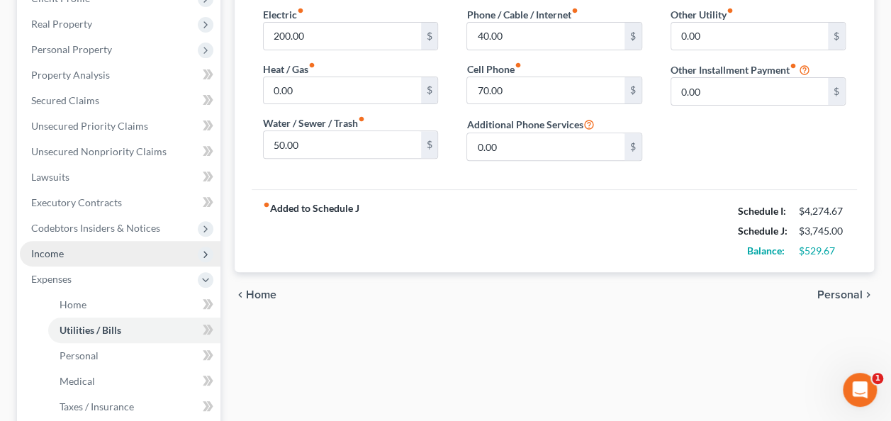
click at [86, 249] on span "Income" at bounding box center [120, 254] width 201 height 26
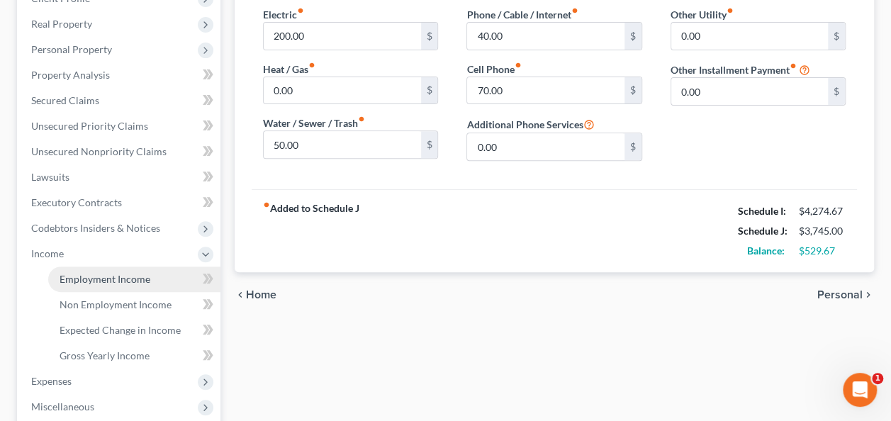
click at [77, 273] on span "Employment Income" at bounding box center [105, 279] width 91 height 12
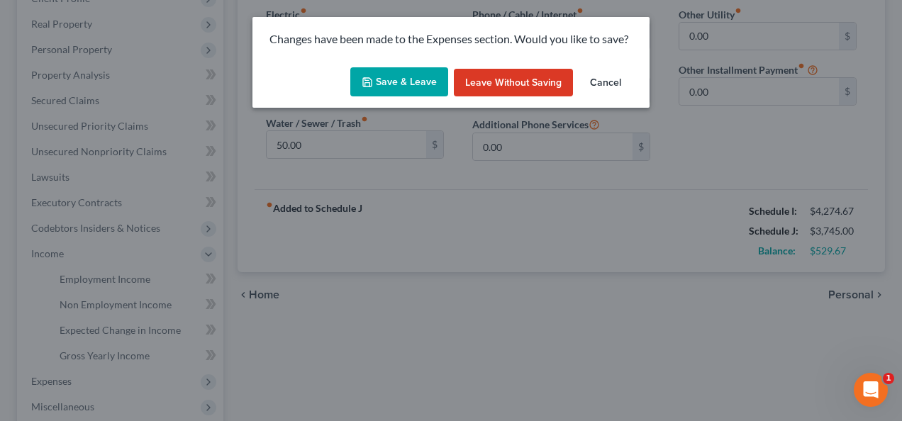
click at [372, 86] on icon "button" at bounding box center [367, 82] width 9 height 9
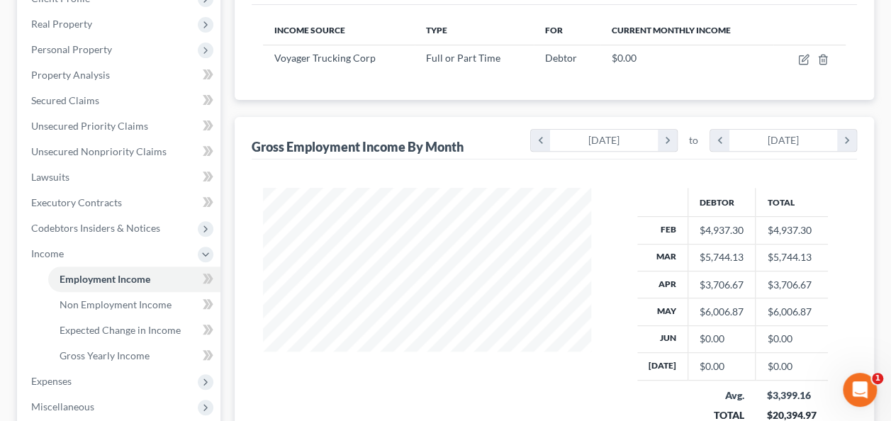
scroll to position [284, 0]
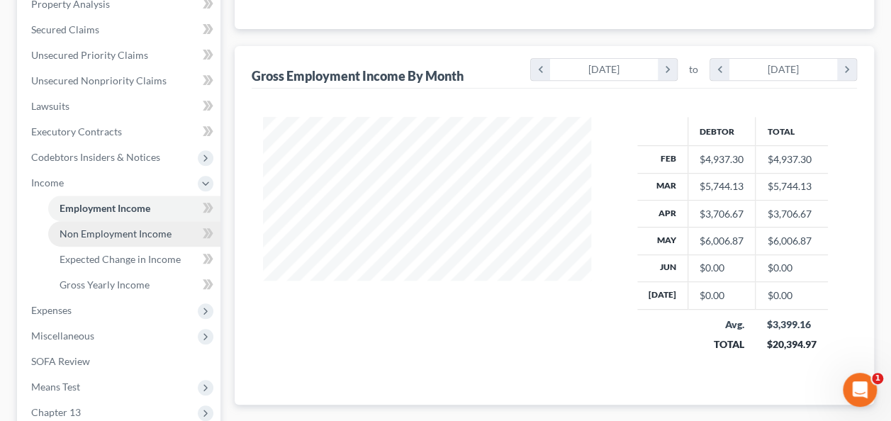
click at [152, 230] on span "Non Employment Income" at bounding box center [116, 234] width 112 height 12
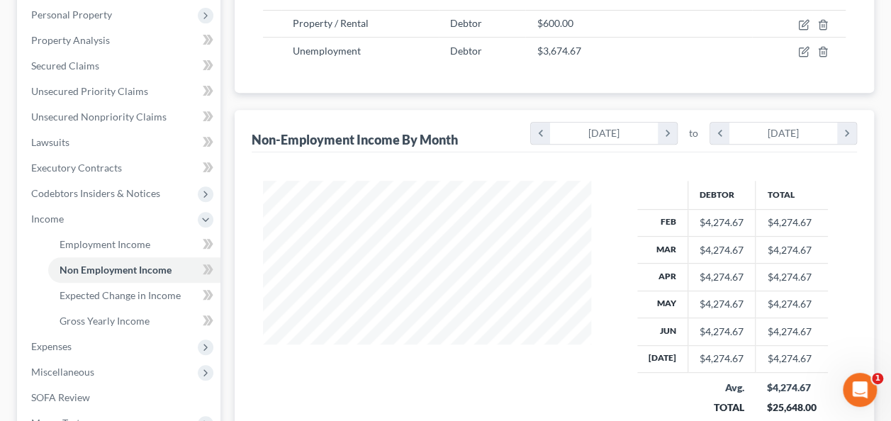
scroll to position [284, 0]
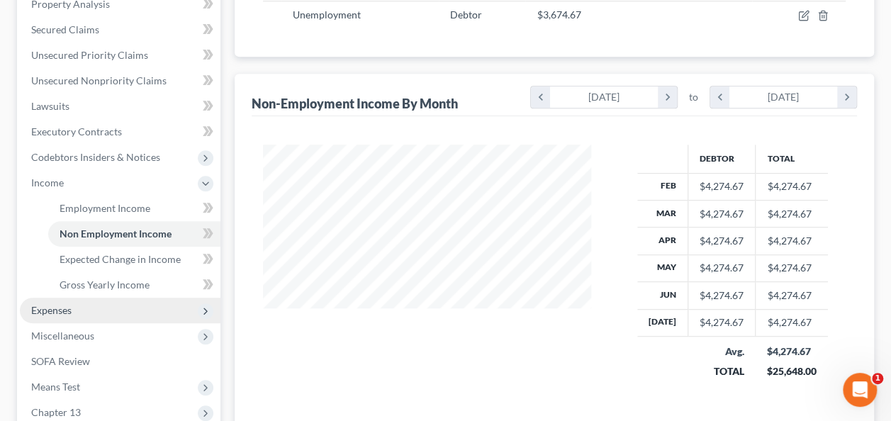
click at [106, 314] on span "Expenses" at bounding box center [120, 311] width 201 height 26
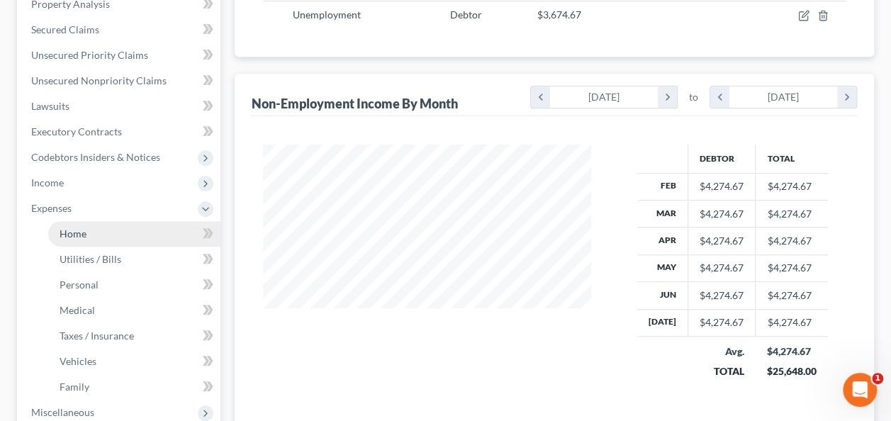
click at [106, 230] on link "Home" at bounding box center [134, 234] width 172 height 26
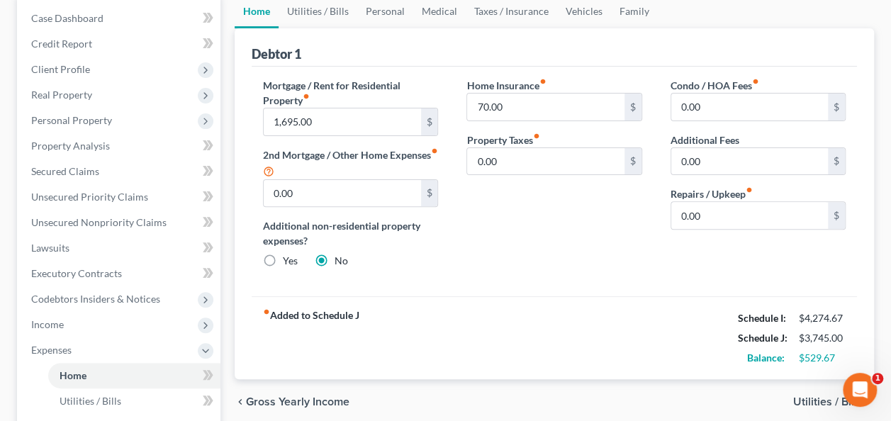
scroll to position [213, 0]
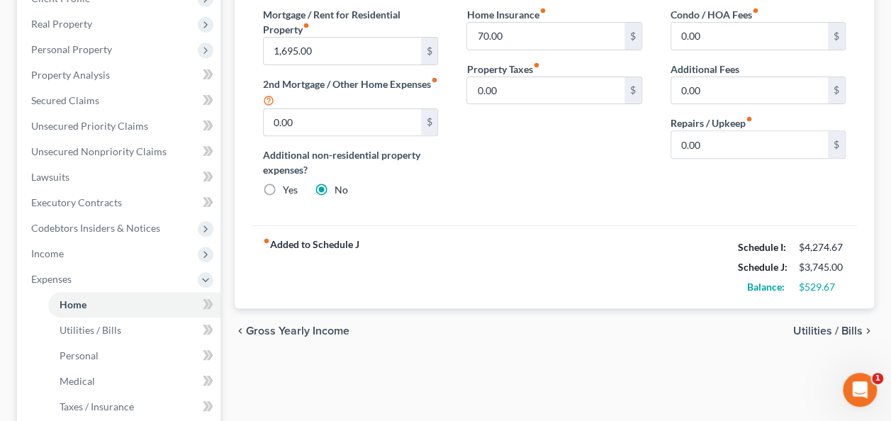
click at [825, 331] on span "Utilities / Bills" at bounding box center [828, 331] width 69 height 11
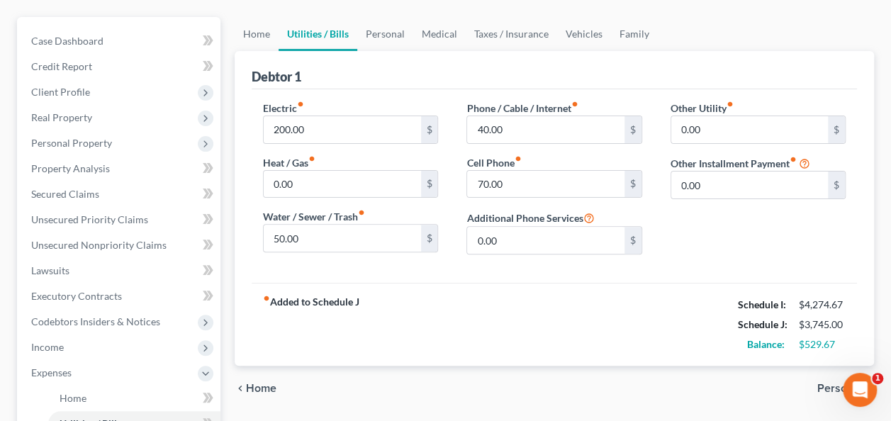
scroll to position [142, 0]
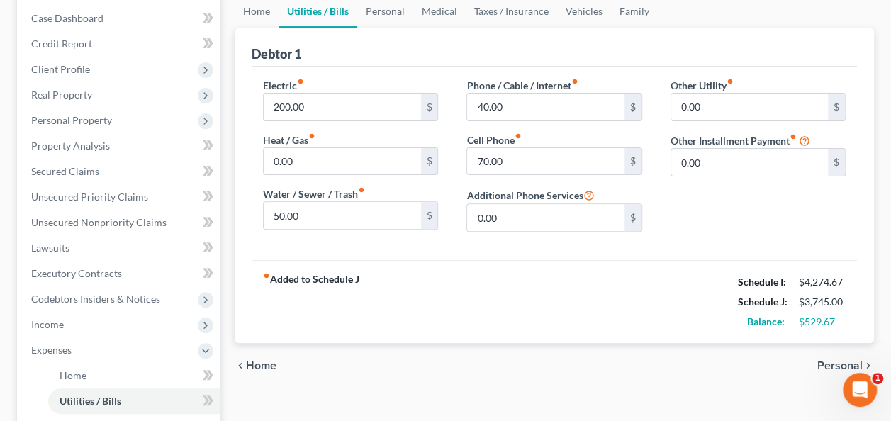
click at [831, 366] on span "Personal" at bounding box center [840, 365] width 45 height 11
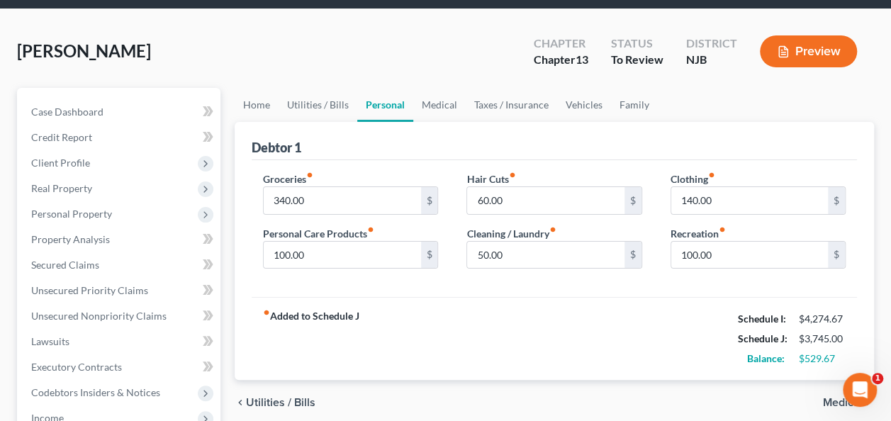
scroll to position [71, 0]
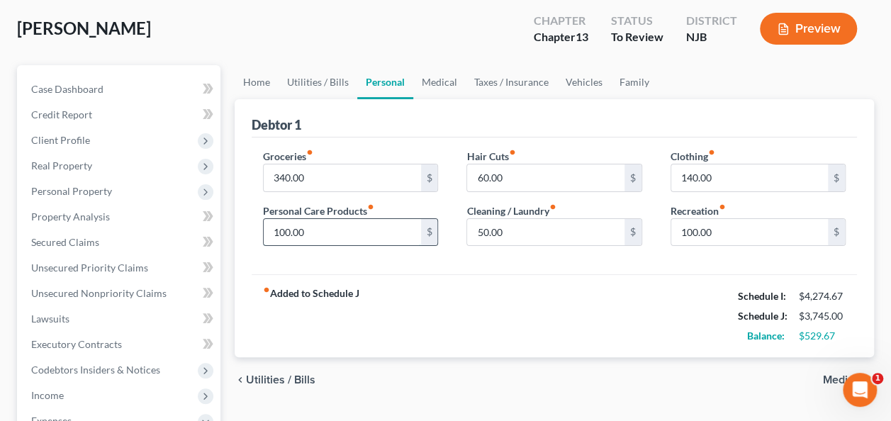
click at [372, 230] on input "100.00" at bounding box center [342, 232] width 157 height 27
type input "50.00"
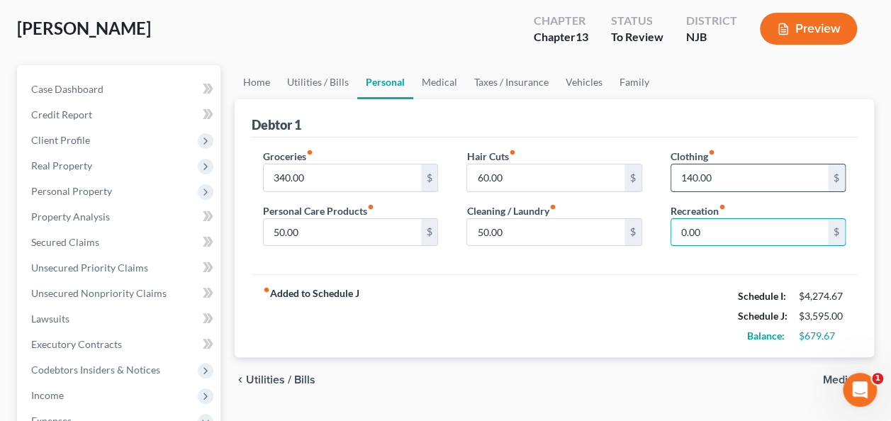
type input "0.00"
click at [750, 173] on input "140.00" at bounding box center [750, 178] width 157 height 27
click at [749, 174] on input "140.00" at bounding box center [750, 178] width 157 height 27
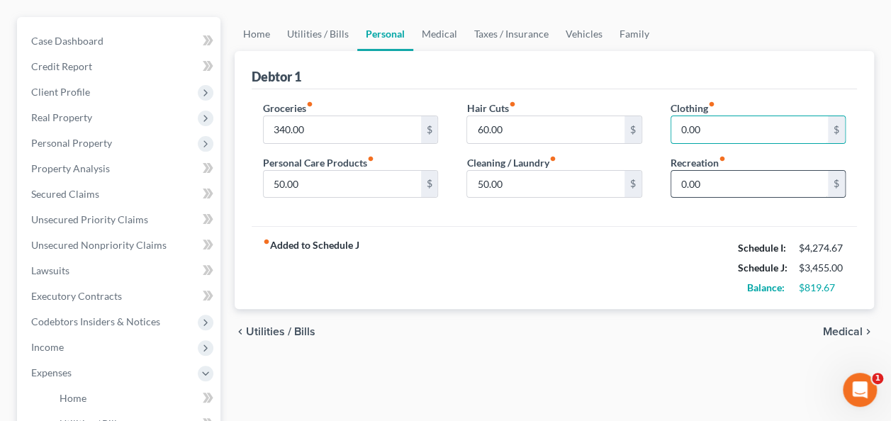
scroll to position [142, 0]
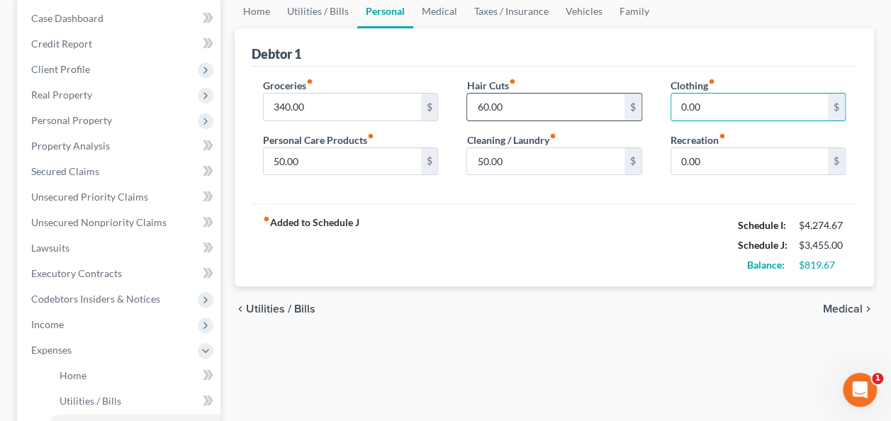
type input "0.00"
click at [522, 113] on input "60.00" at bounding box center [545, 107] width 157 height 27
click at [545, 165] on input "50.00" at bounding box center [545, 161] width 157 height 27
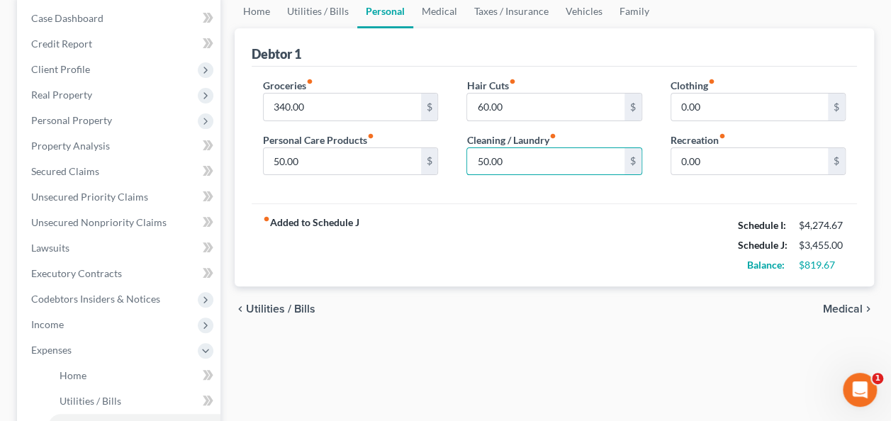
click at [858, 308] on span "Medical" at bounding box center [843, 309] width 40 height 11
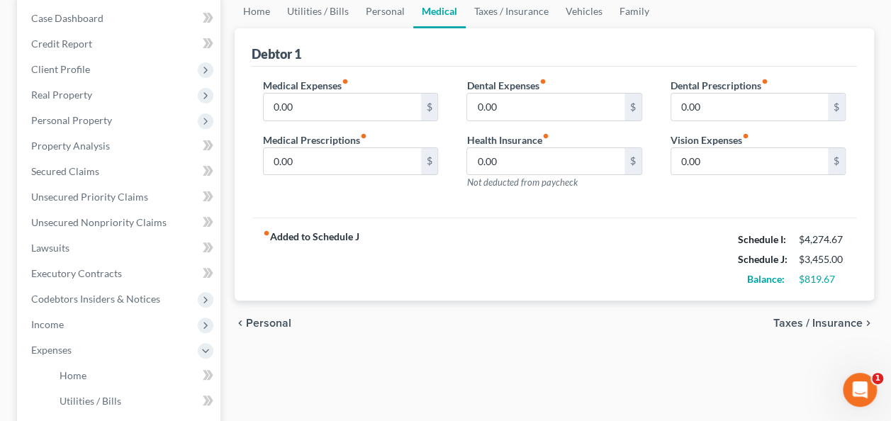
click at [825, 318] on span "Taxes / Insurance" at bounding box center [818, 323] width 89 height 11
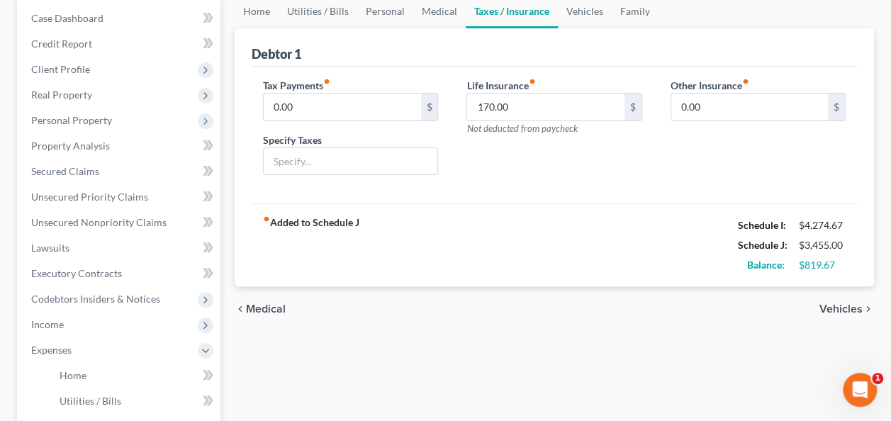
click at [834, 306] on span "Vehicles" at bounding box center [841, 309] width 43 height 11
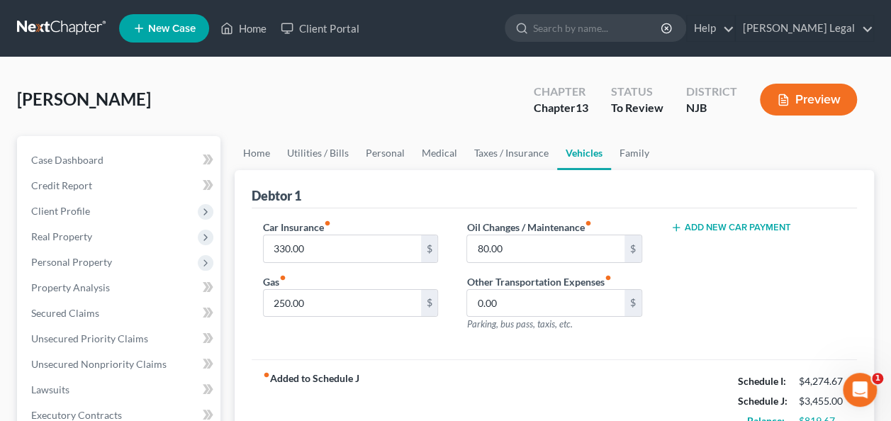
scroll to position [71, 0]
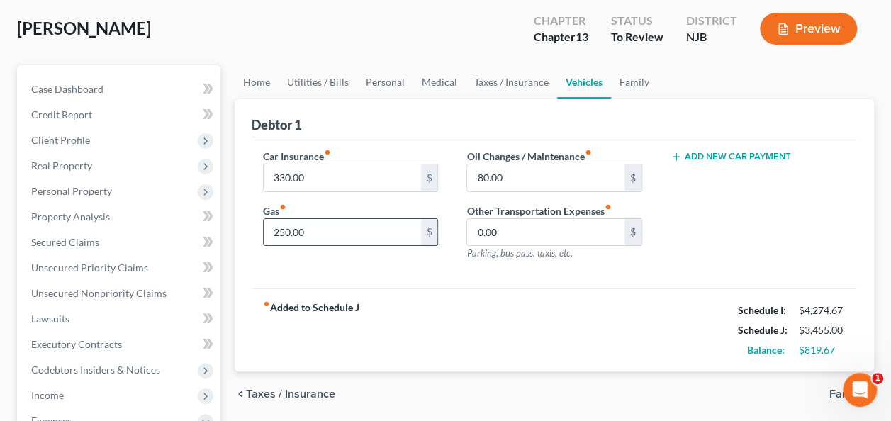
click at [362, 226] on input "250.00" at bounding box center [342, 232] width 157 height 27
drag, startPoint x: 377, startPoint y: 238, endPoint x: 237, endPoint y: 215, distance: 141.7
click at [237, 215] on div "Debtor 1 Car Insurance fiber_manual_record 330.00 $ Gas fiber_manual_record 200…" at bounding box center [555, 235] width 640 height 273
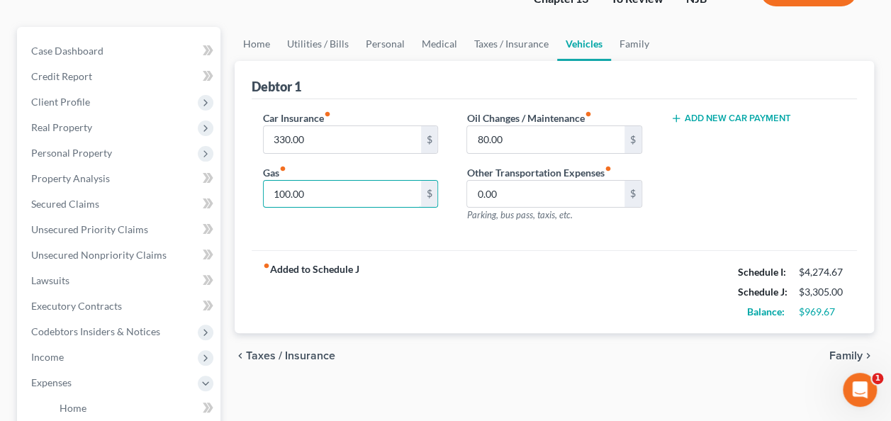
scroll to position [142, 0]
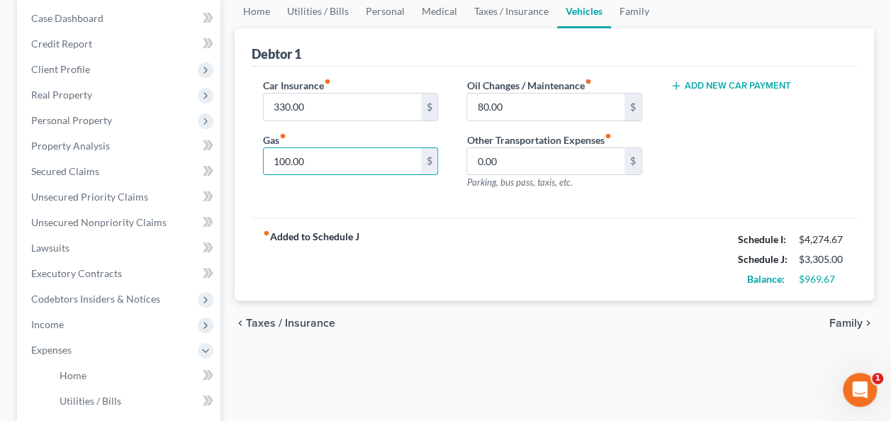
type input "100.00"
click at [844, 318] on span "Family" at bounding box center [846, 323] width 33 height 11
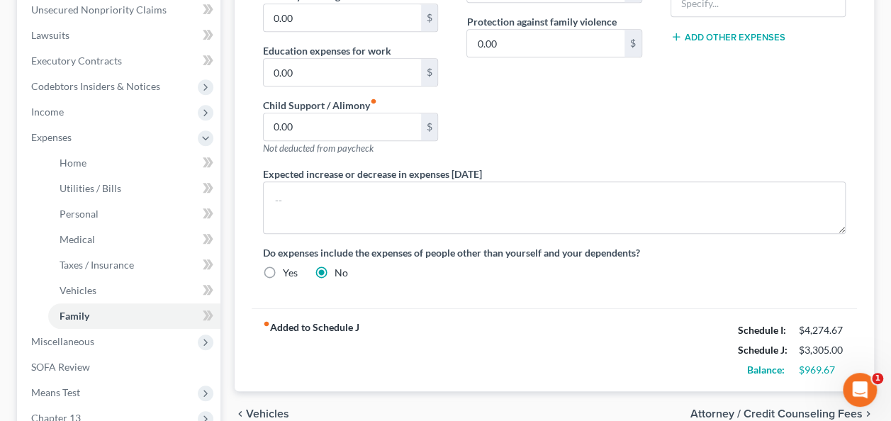
scroll to position [425, 0]
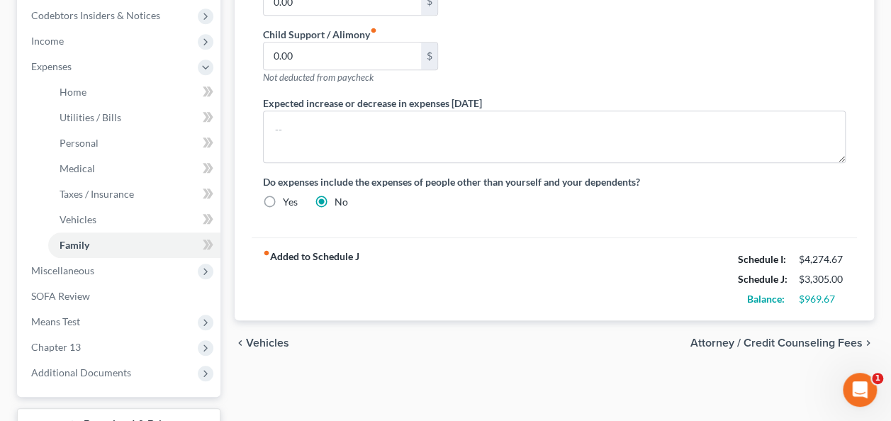
click at [701, 340] on span "Attorney / Credit Counseling Fees" at bounding box center [777, 343] width 172 height 11
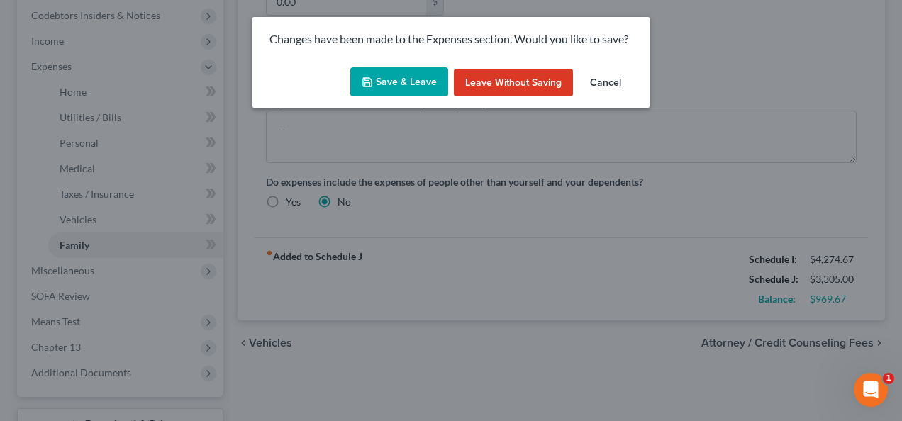
click at [376, 82] on button "Save & Leave" at bounding box center [399, 82] width 98 height 30
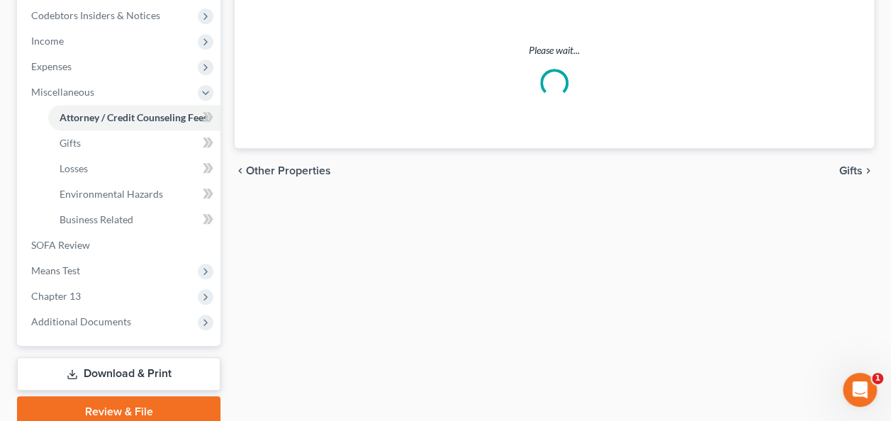
select select "0"
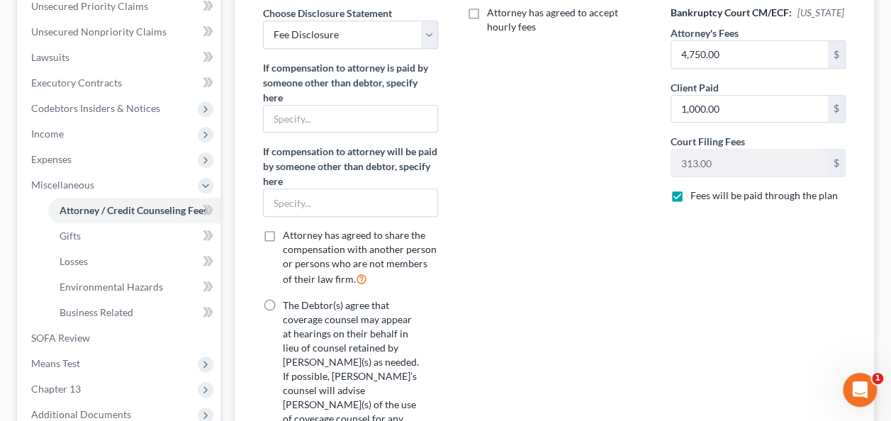
scroll to position [355, 0]
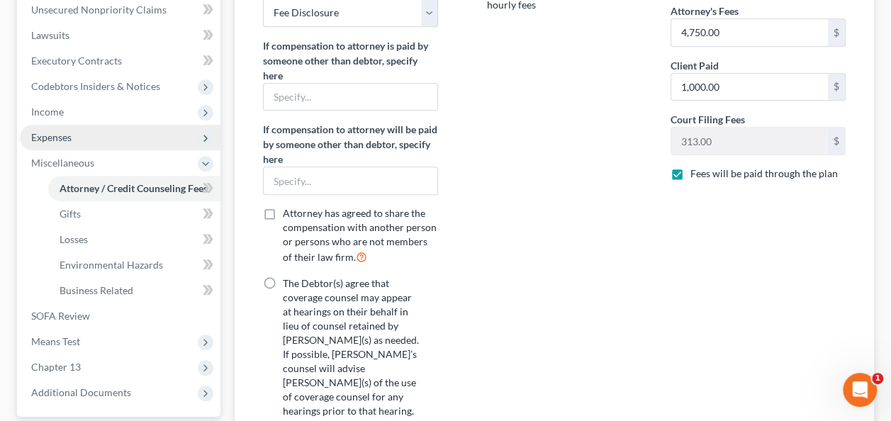
click at [104, 125] on span "Expenses" at bounding box center [120, 138] width 201 height 26
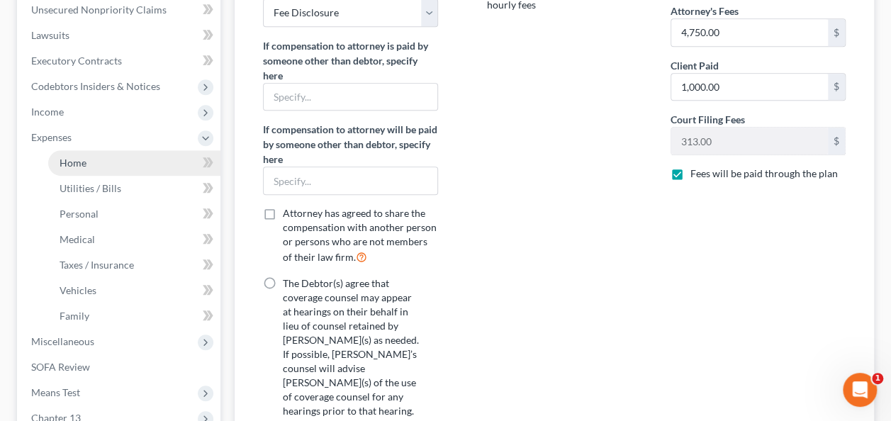
click at [95, 162] on link "Home" at bounding box center [134, 163] width 172 height 26
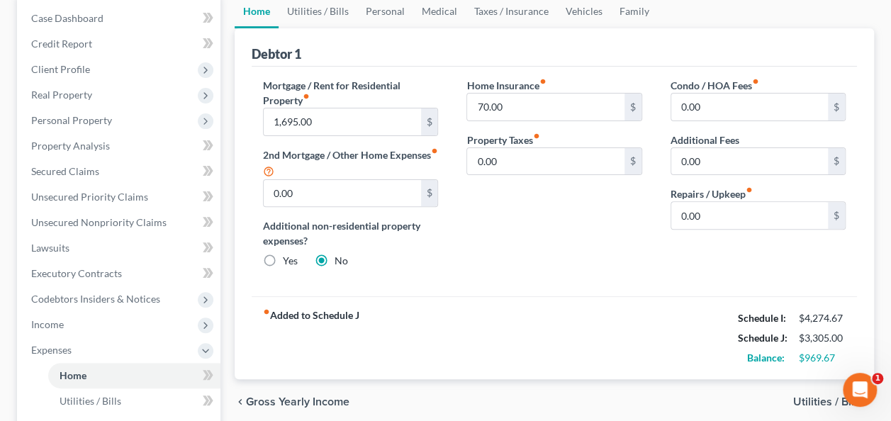
scroll to position [213, 0]
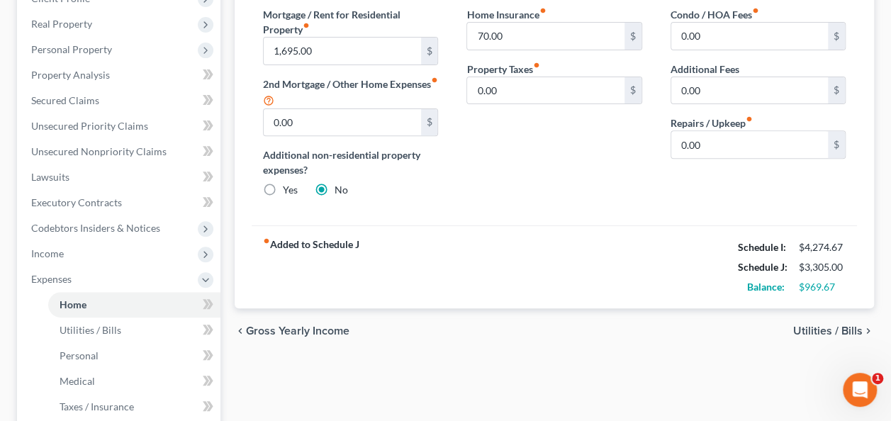
click at [809, 330] on span "Utilities / Bills" at bounding box center [828, 331] width 69 height 11
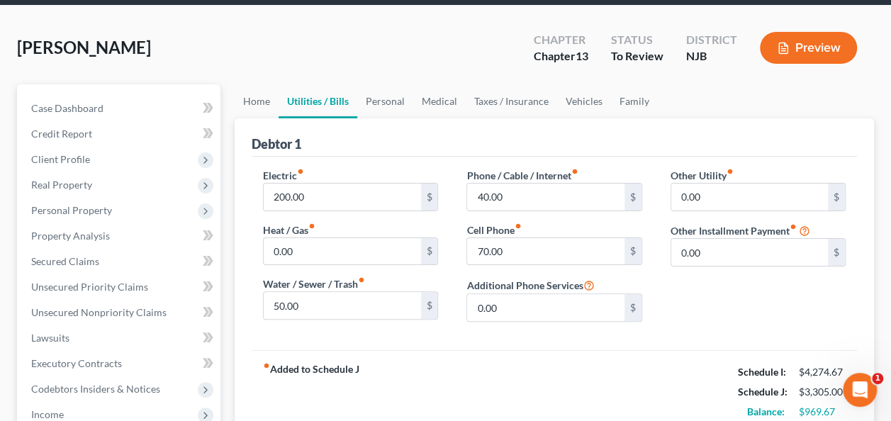
scroll to position [71, 0]
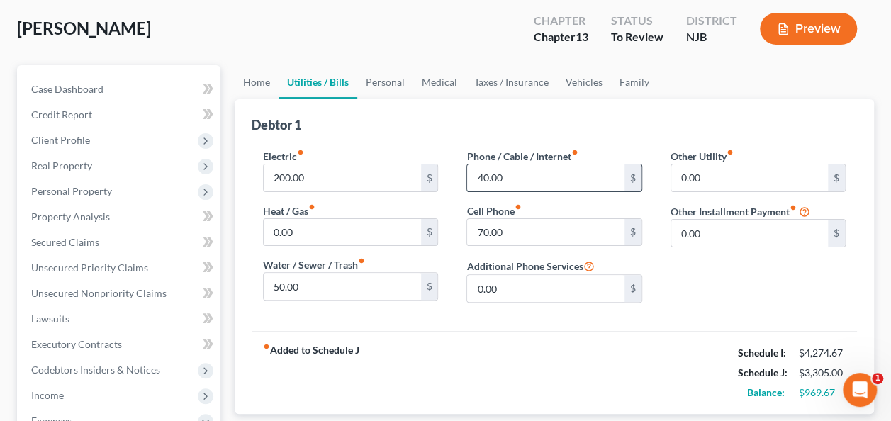
click at [538, 182] on input "40.00" at bounding box center [545, 178] width 157 height 27
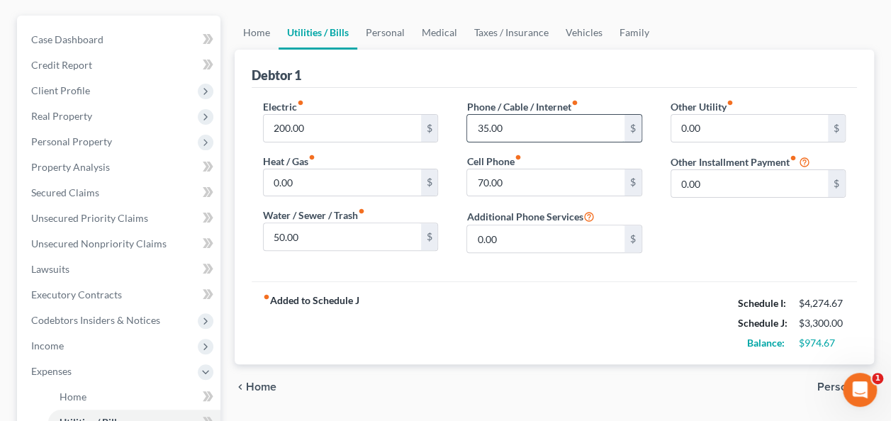
scroll to position [142, 0]
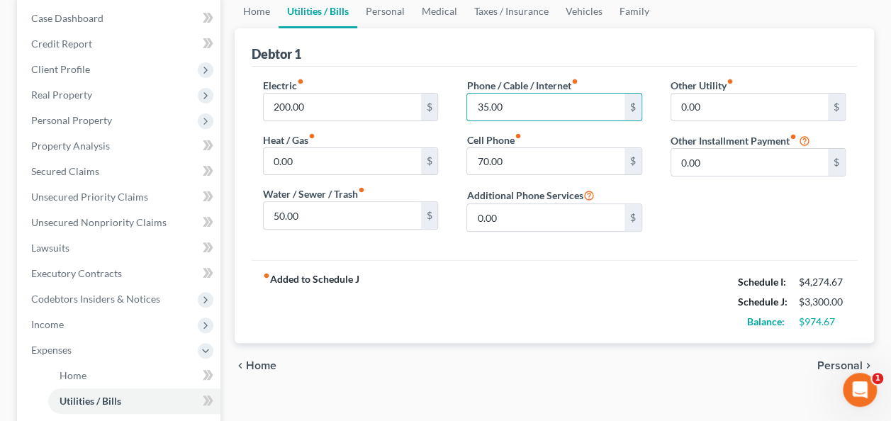
type input "35.00"
click at [838, 362] on span "Personal" at bounding box center [840, 365] width 45 height 11
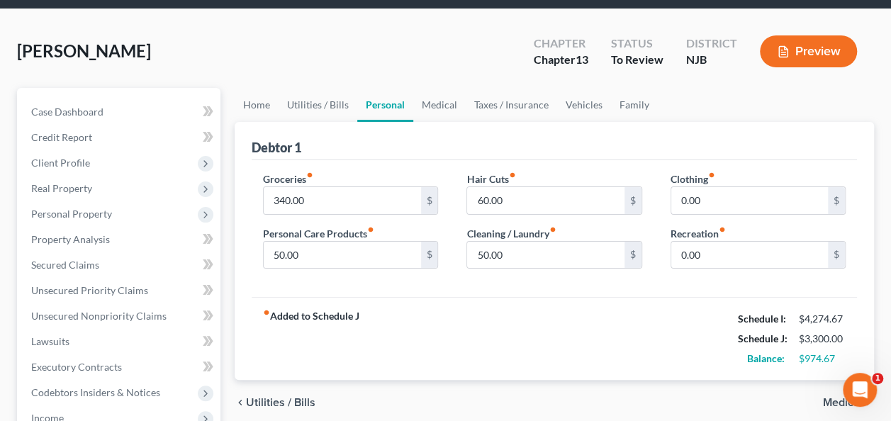
scroll to position [71, 0]
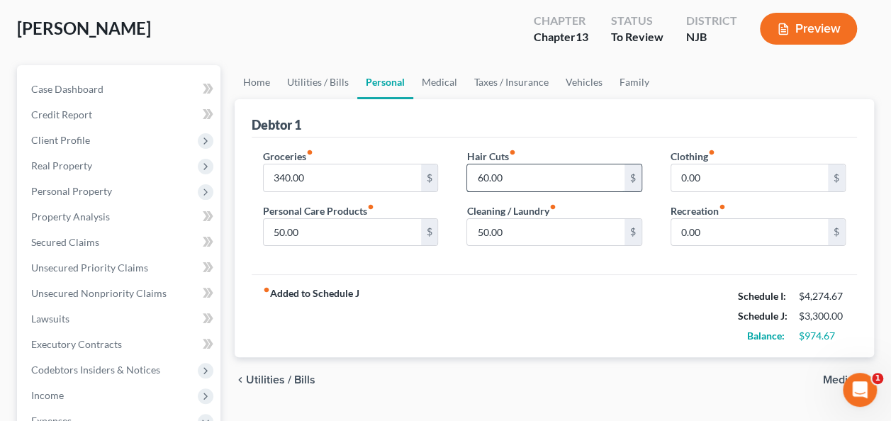
click at [545, 182] on input "60.00" at bounding box center [545, 178] width 157 height 27
type input "0"
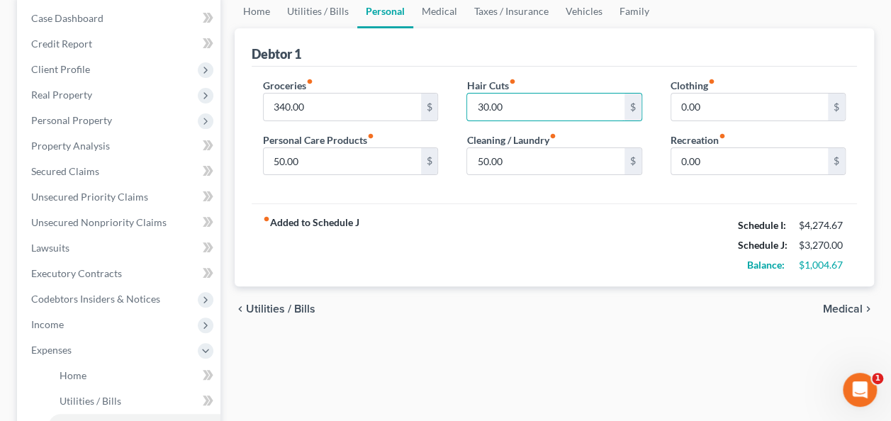
type input "30.00"
click at [864, 311] on icon "chevron_right" at bounding box center [868, 309] width 11 height 11
